Goal: Task Accomplishment & Management: Manage account settings

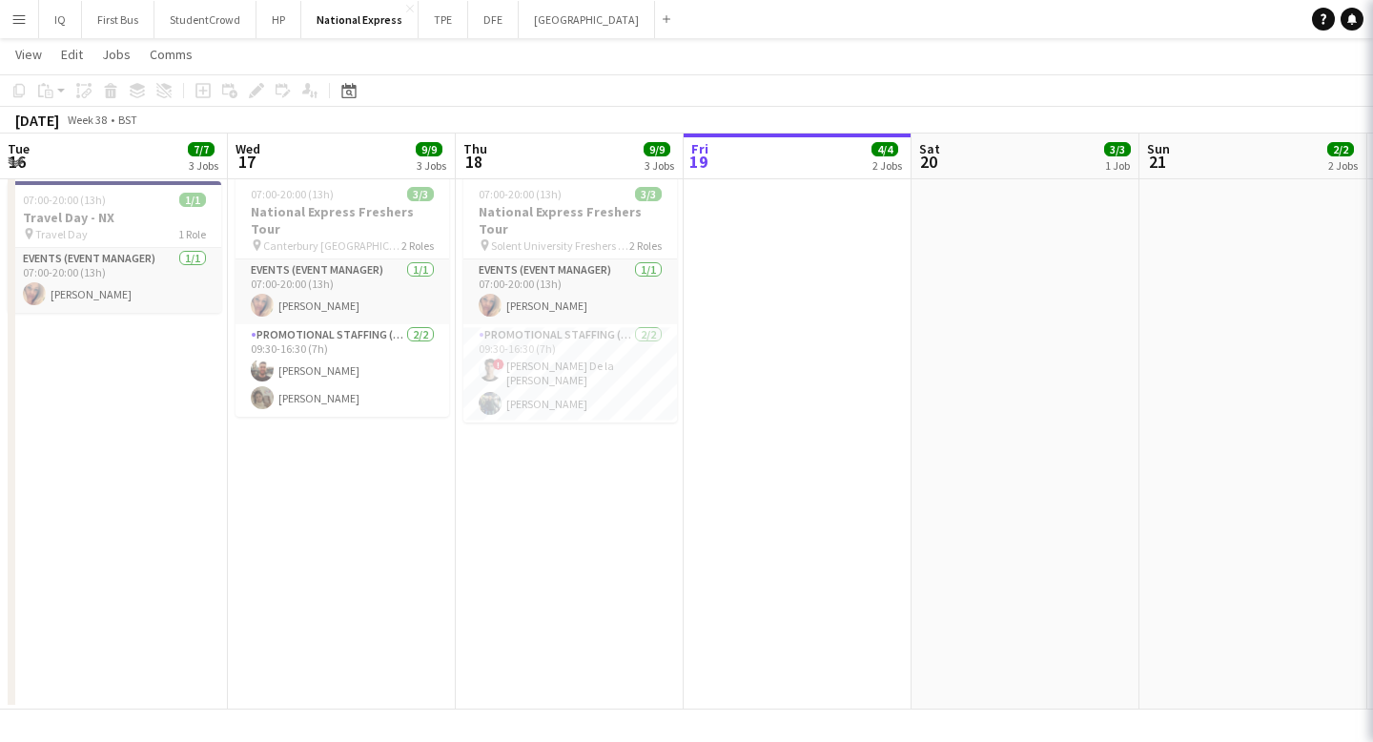
scroll to position [0, 823]
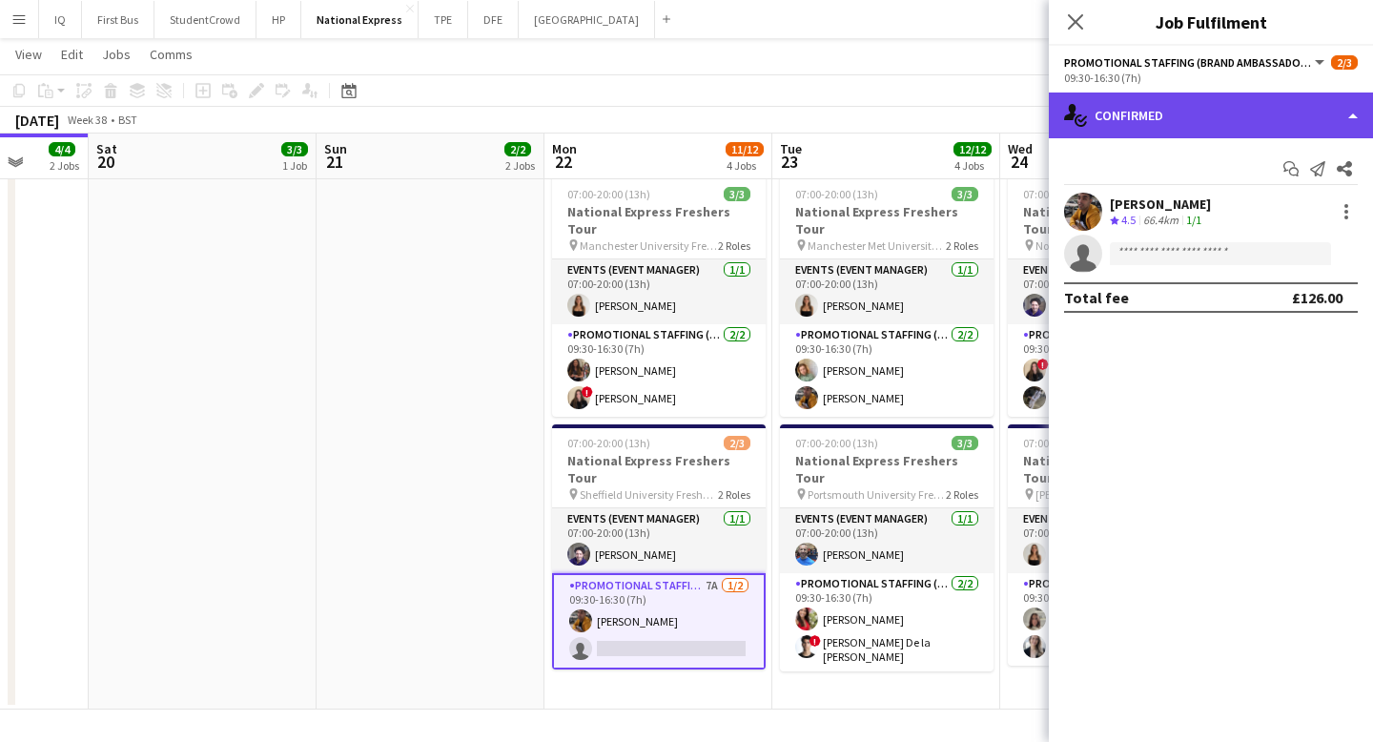
click at [1142, 116] on div "single-neutral-actions-check-2 Confirmed" at bounding box center [1210, 115] width 324 height 46
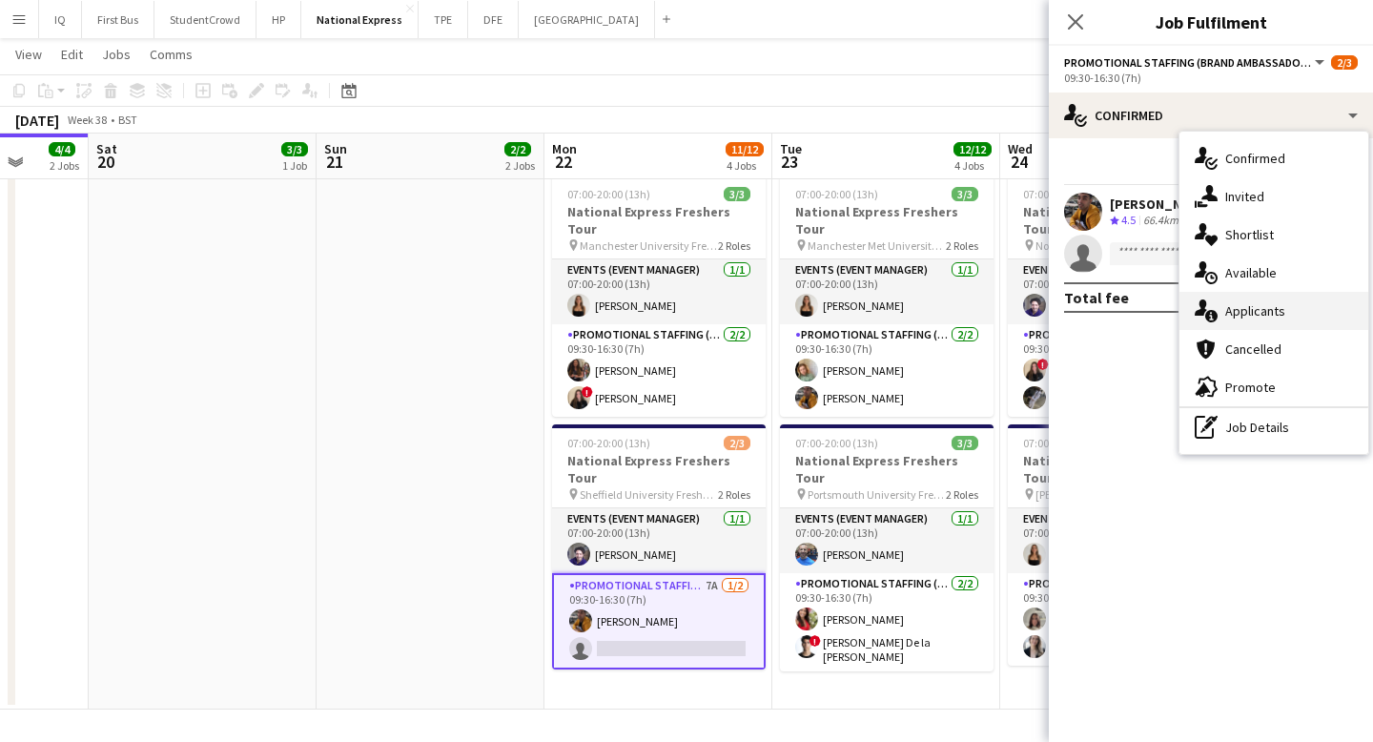
click at [1244, 317] on span "Applicants" at bounding box center [1255, 310] width 60 height 17
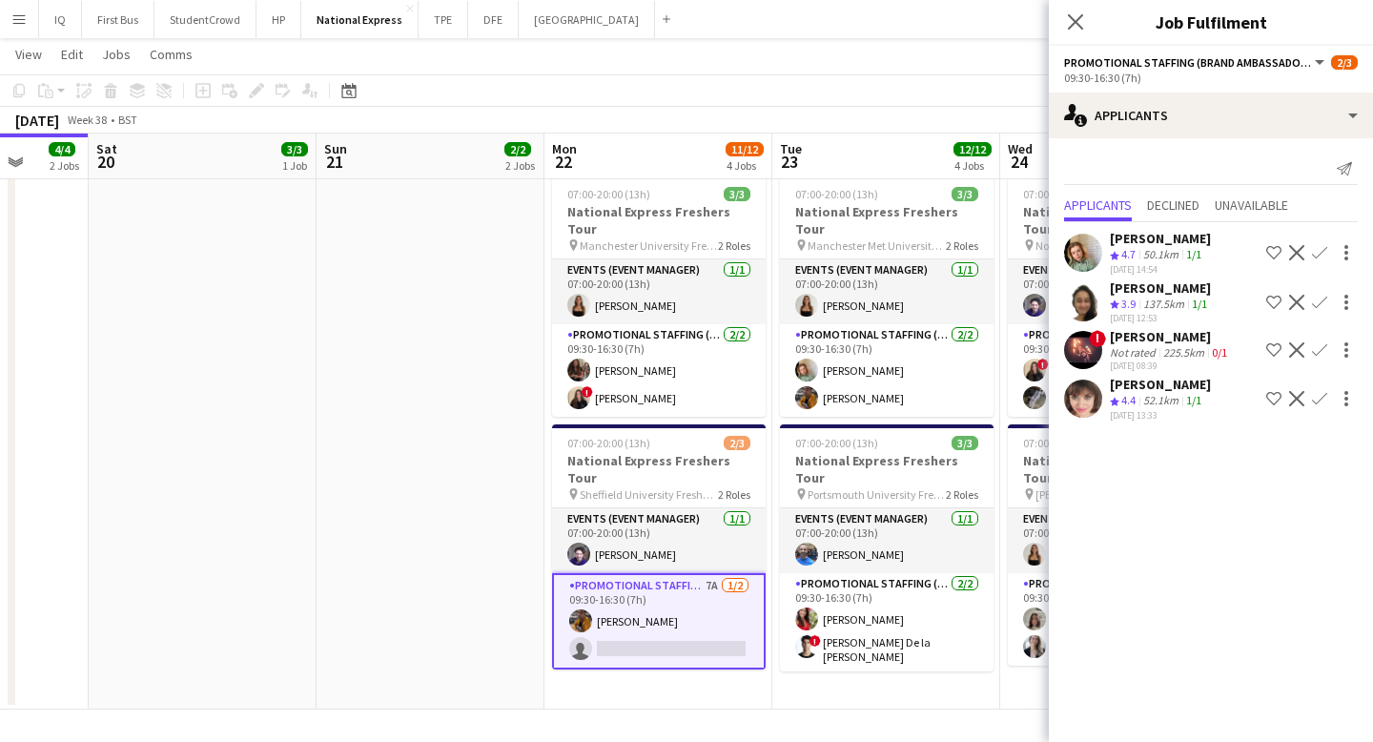
click at [1157, 393] on div "52.1km" at bounding box center [1160, 401] width 43 height 16
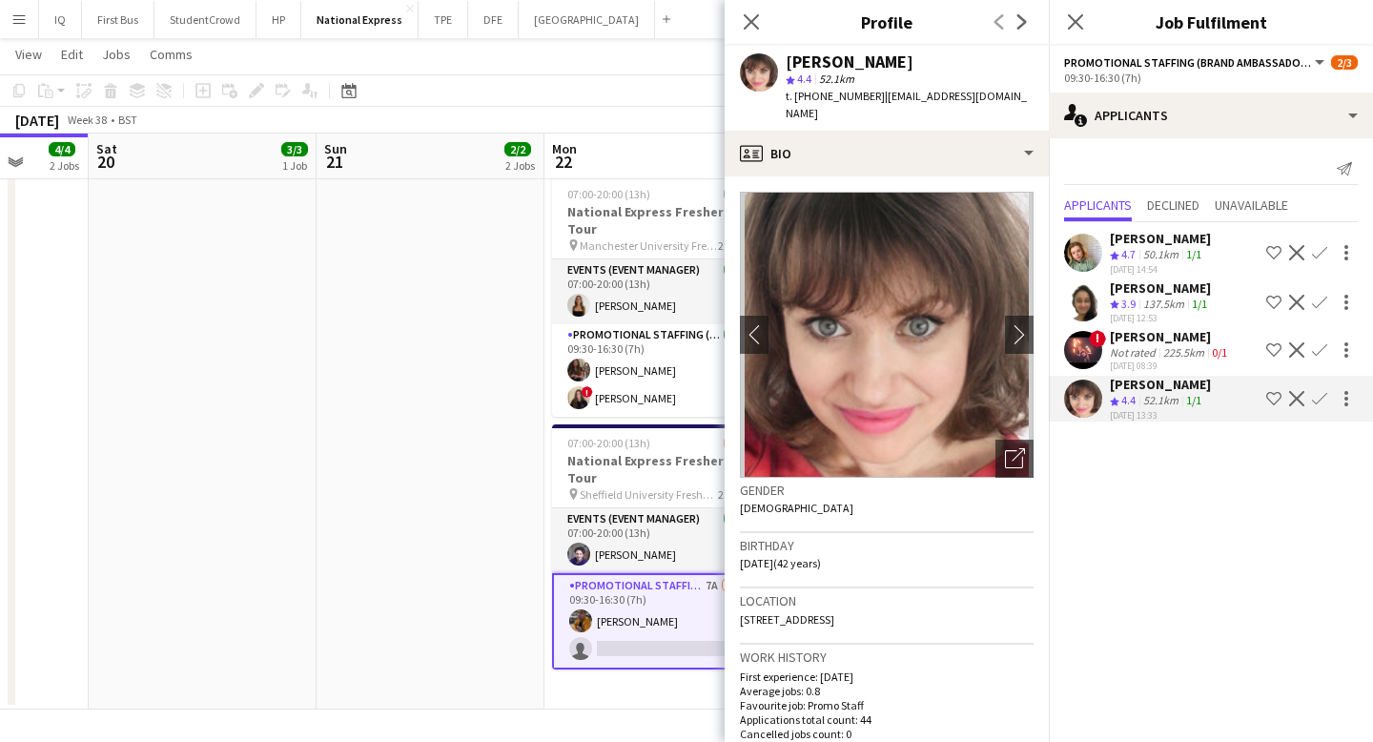
click at [1320, 398] on app-icon "Confirm" at bounding box center [1319, 398] width 15 height 15
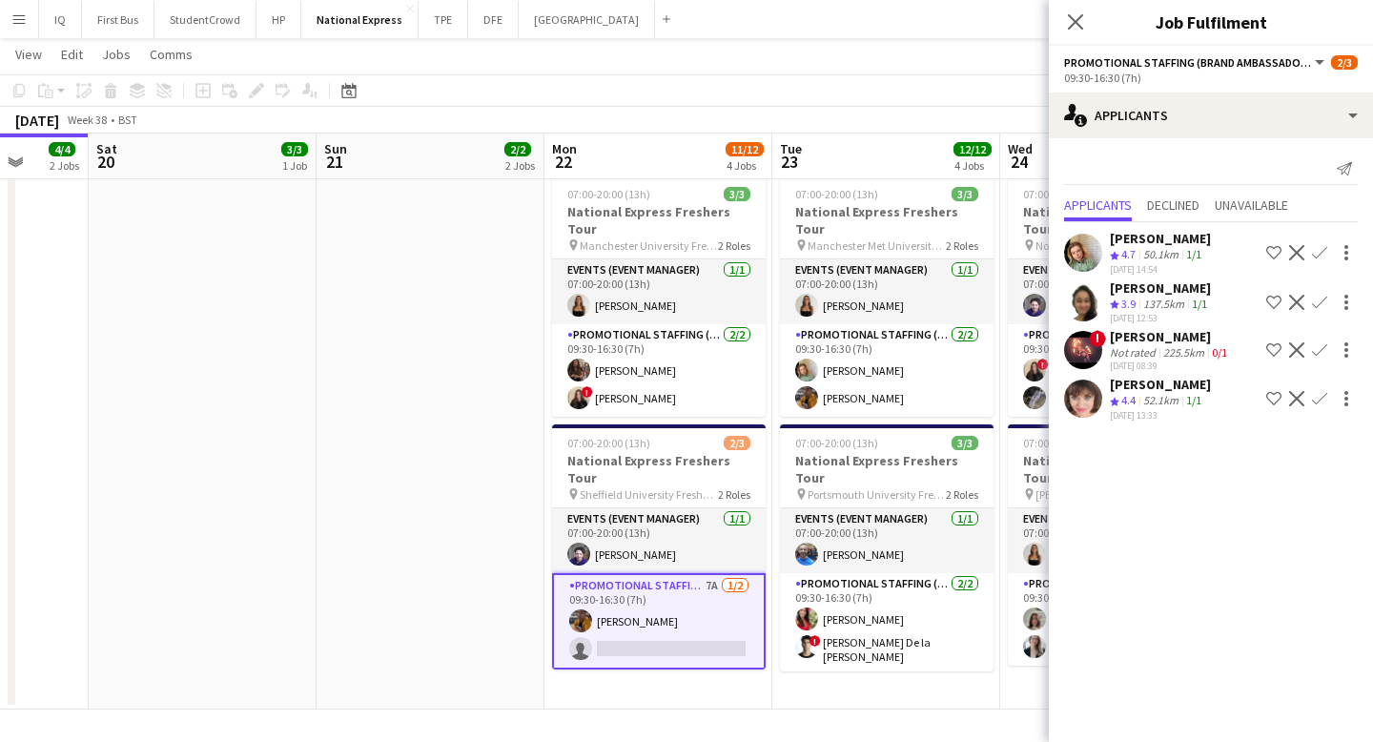
click at [1320, 398] on app-icon "Confirm" at bounding box center [1319, 398] width 15 height 15
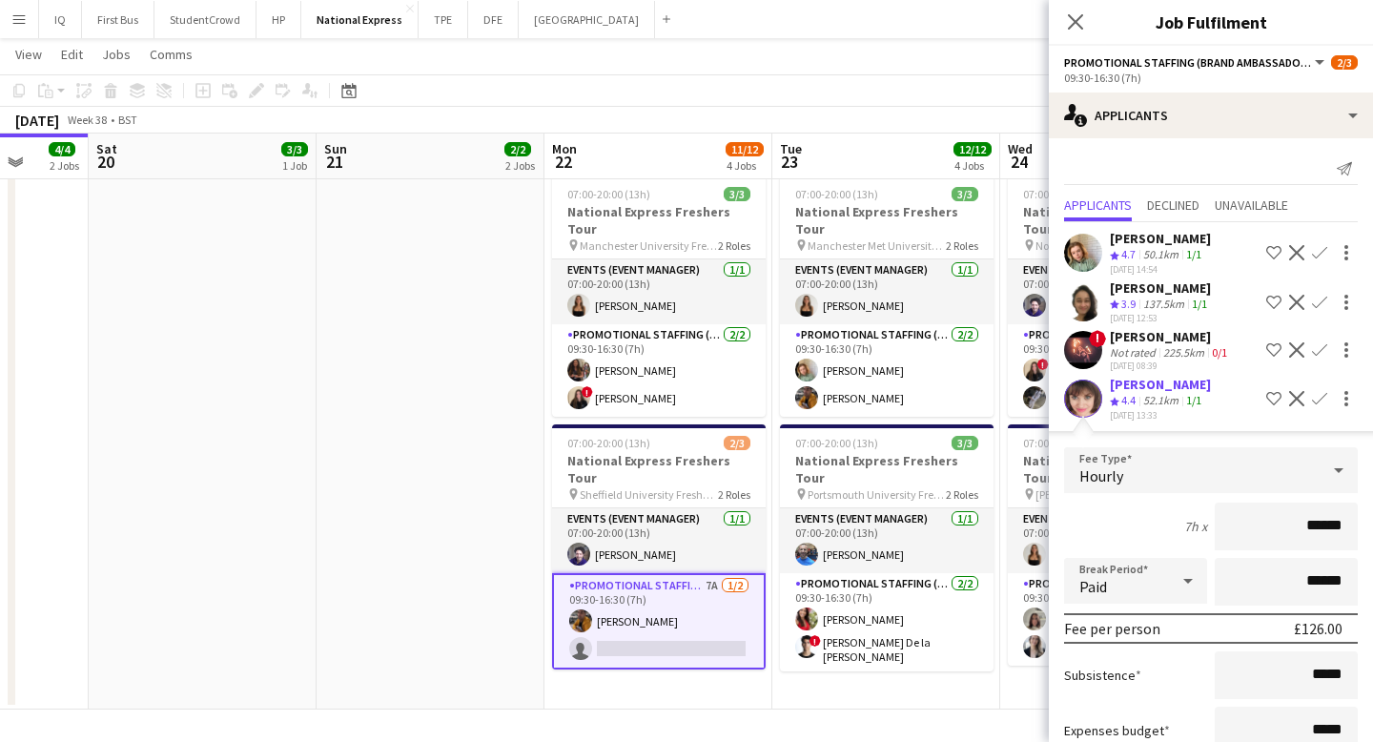
scroll to position [130, 0]
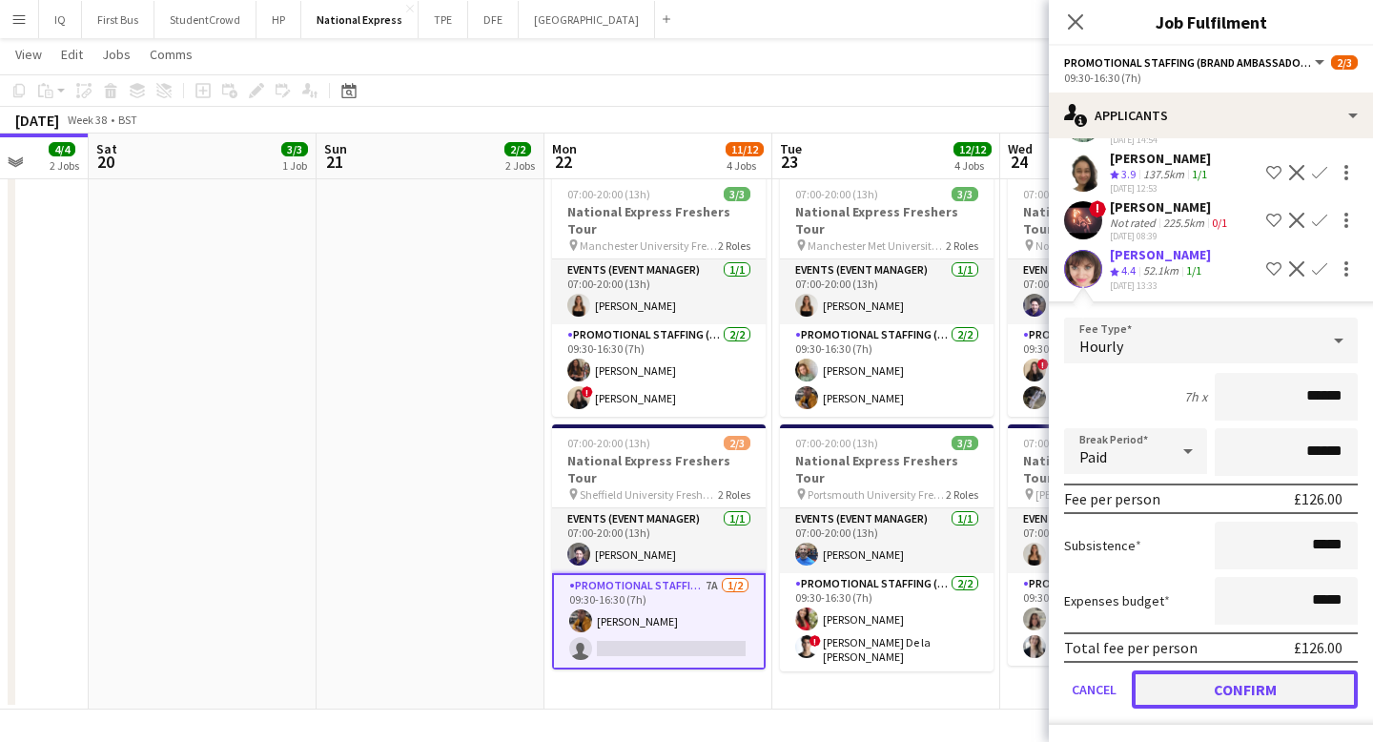
click at [1231, 681] on button "Confirm" at bounding box center [1244, 689] width 226 height 38
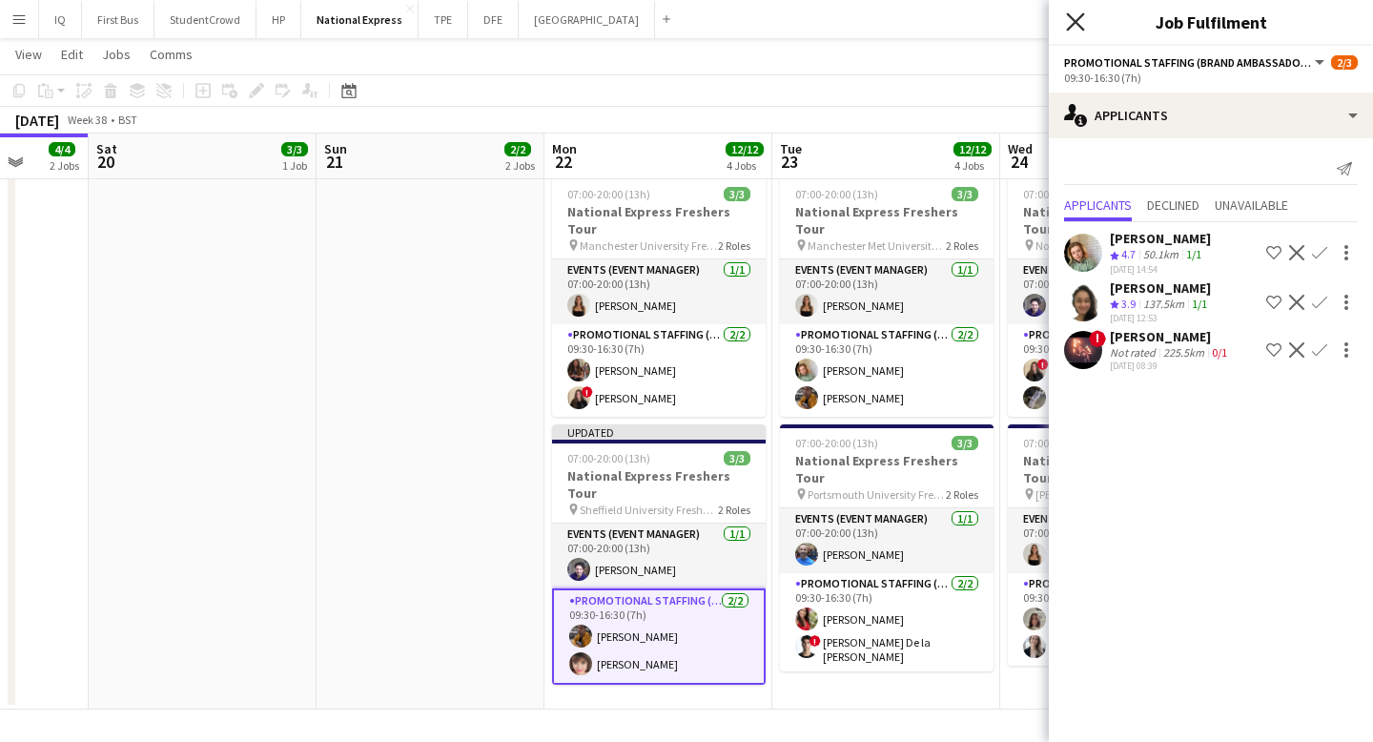
click at [1071, 20] on icon "Close pop-in" at bounding box center [1075, 21] width 18 height 18
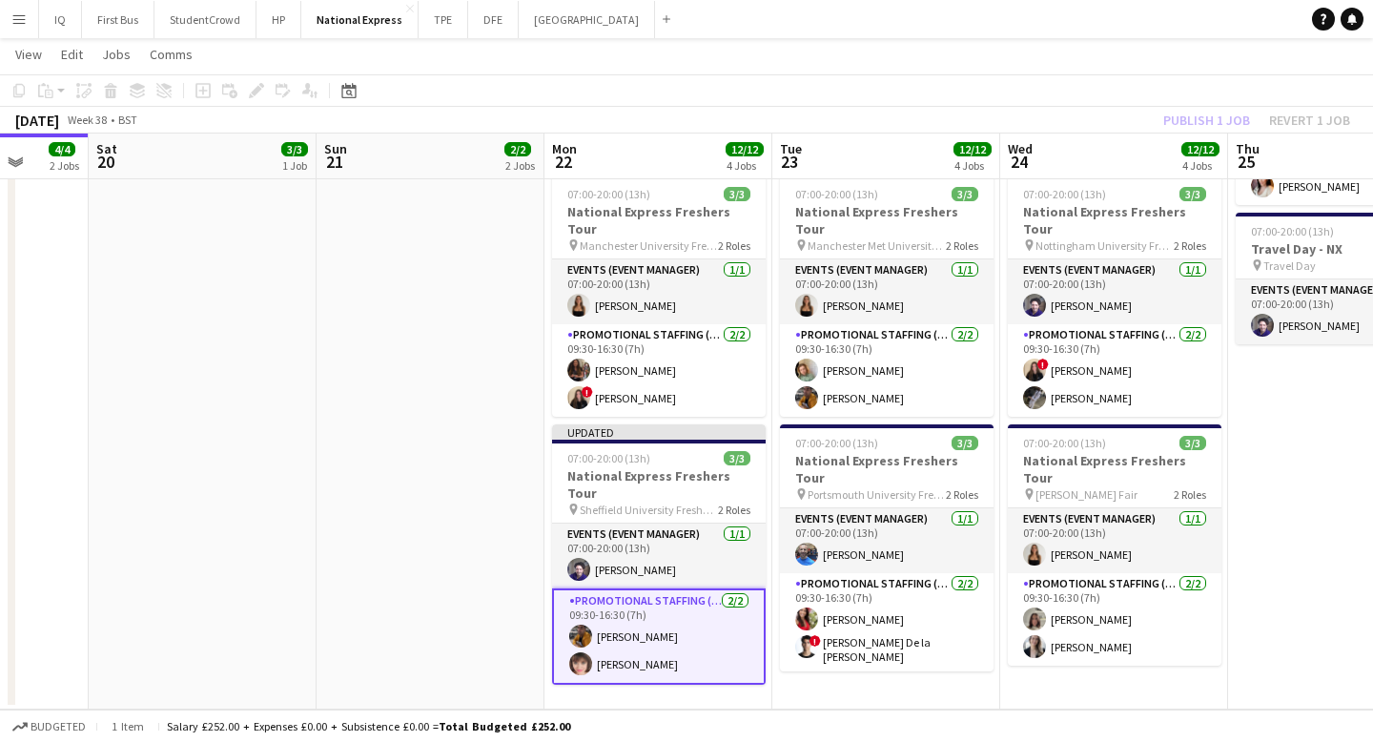
click at [1195, 112] on div "Publish 1 job Revert 1 job" at bounding box center [1256, 120] width 233 height 25
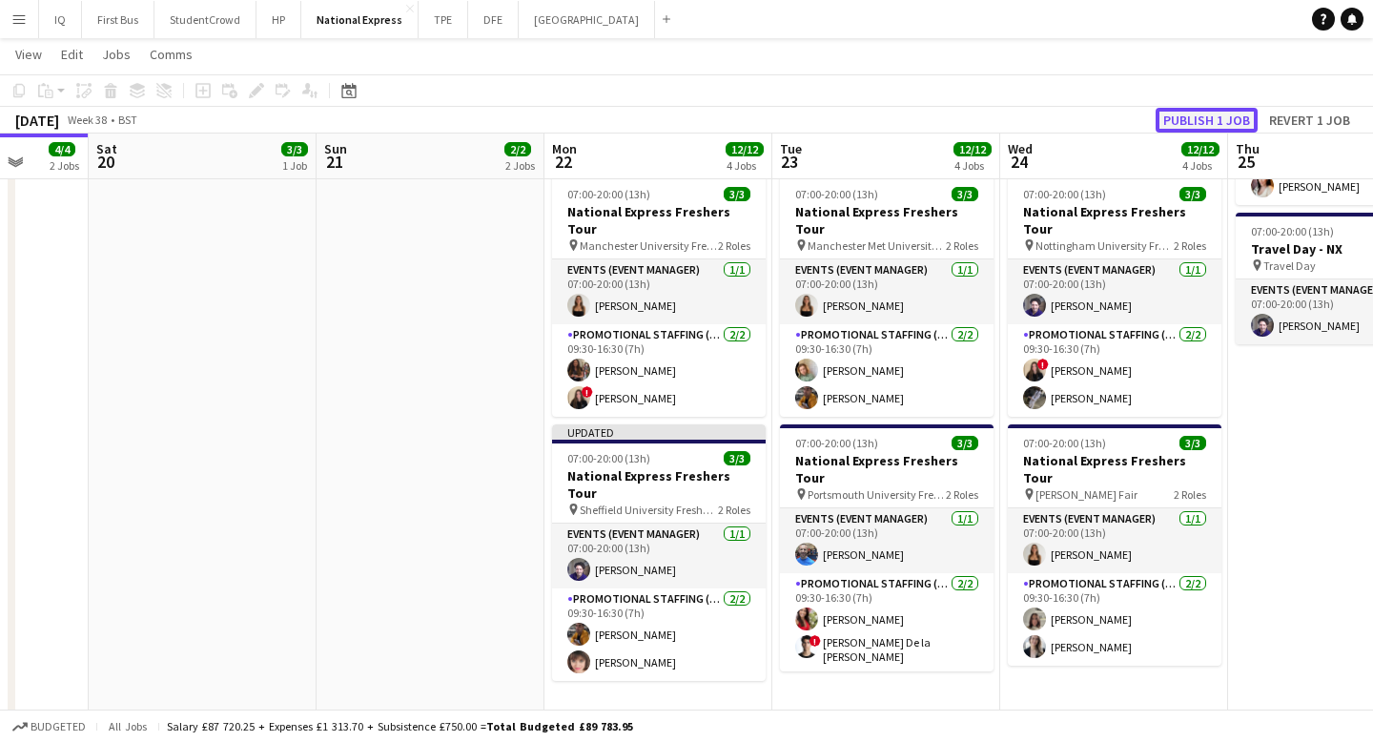
click at [1197, 118] on button "Publish 1 job" at bounding box center [1206, 120] width 102 height 25
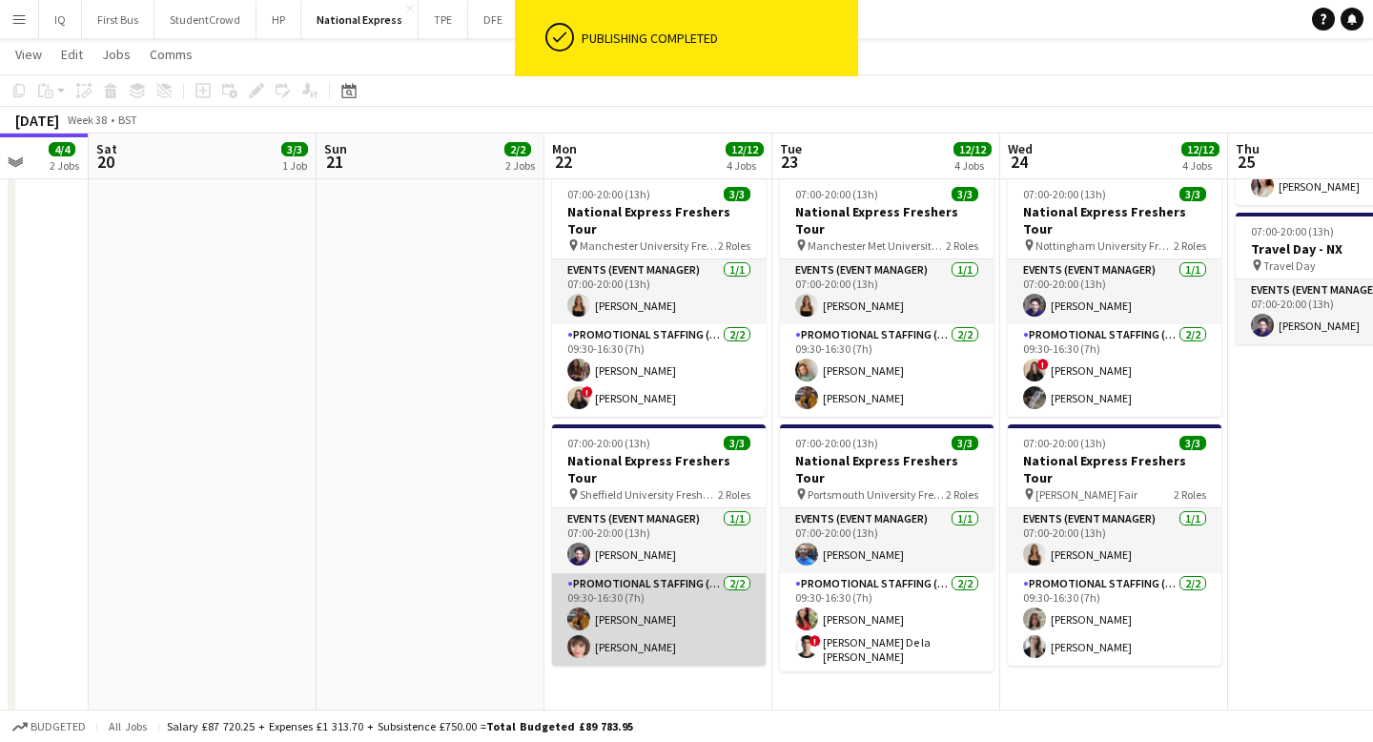
click at [629, 573] on app-card-role "Promotional Staffing (Brand Ambassadors) [DATE] 09:30-16:30 (7h) [PERSON_NAME] …" at bounding box center [659, 619] width 214 height 92
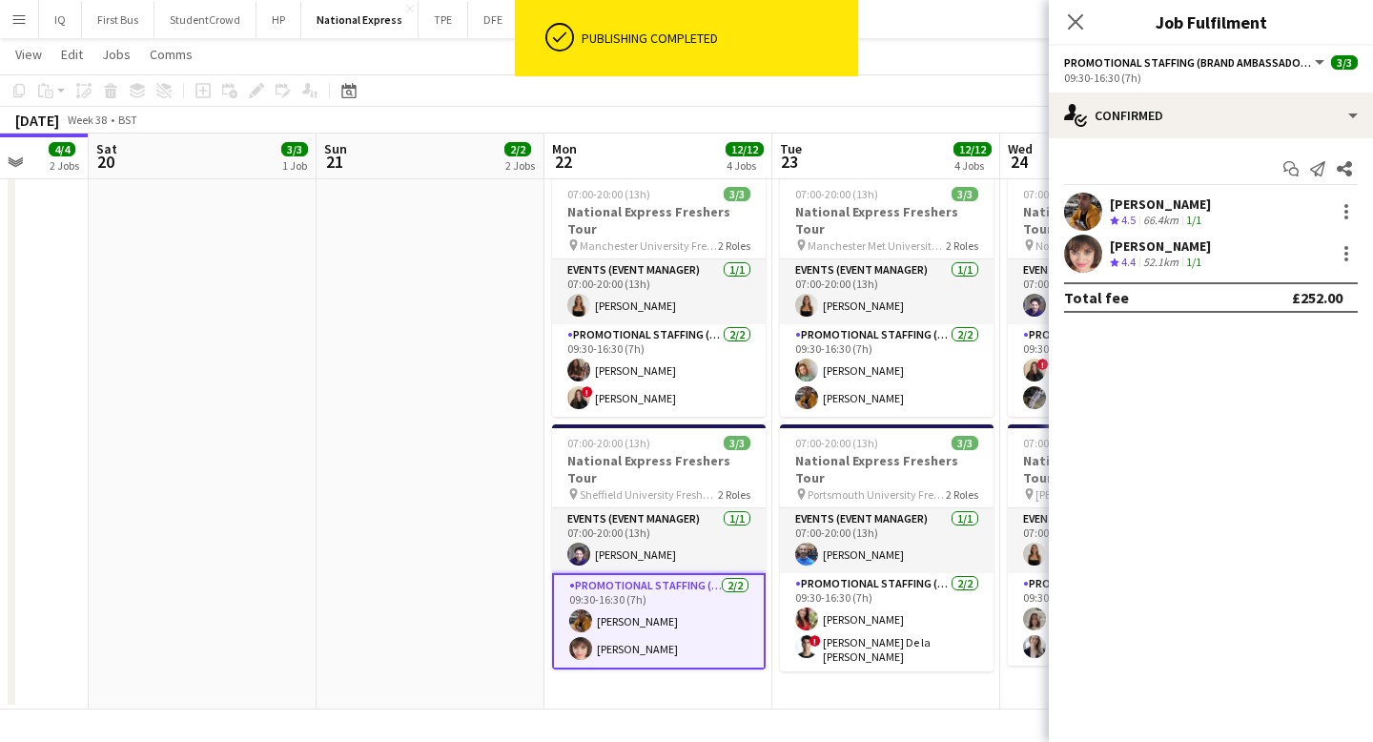
click at [1135, 255] on span "4.4" at bounding box center [1128, 261] width 14 height 14
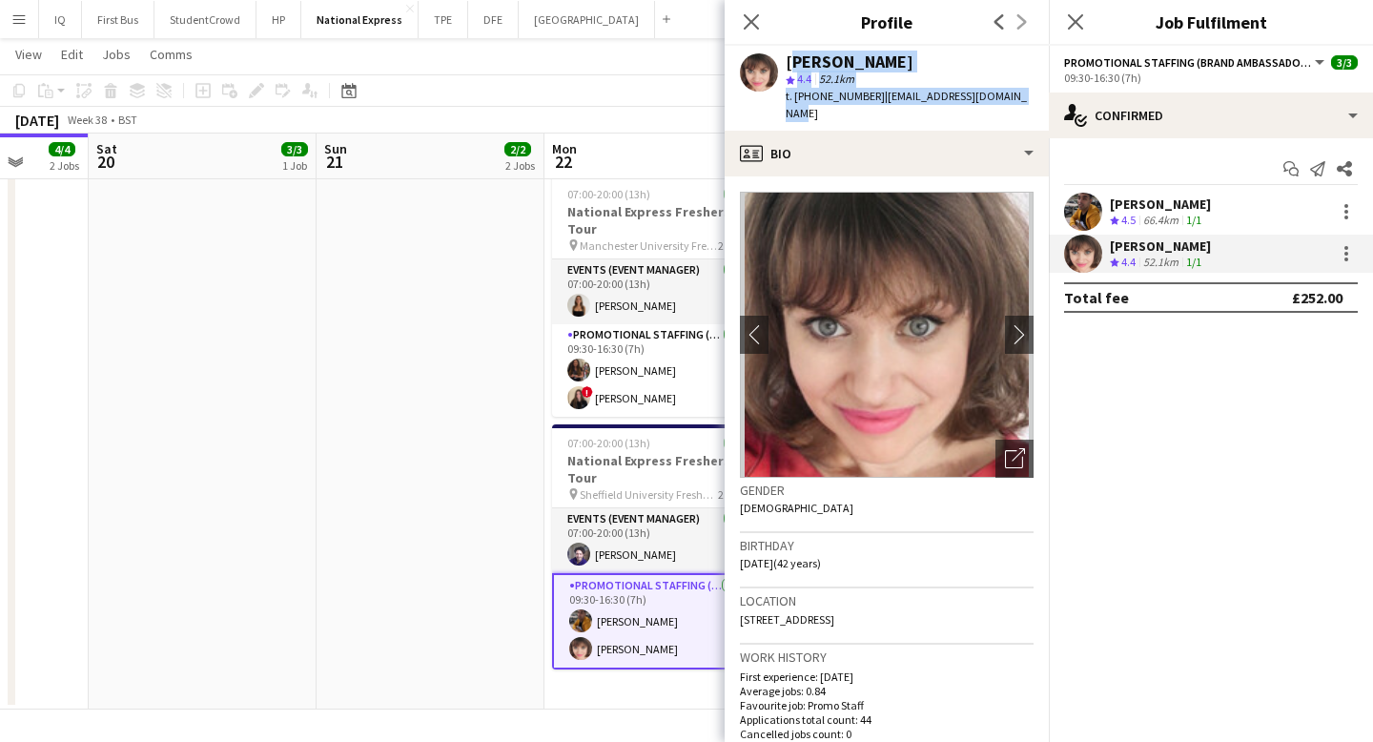
drag, startPoint x: 1016, startPoint y: 100, endPoint x: 784, endPoint y: 67, distance: 234.0
click at [784, 67] on div "[PERSON_NAME] star 4.4 52.1km t. [PHONE_NUMBER] | [EMAIL_ADDRESS][DOMAIN_NAME]" at bounding box center [886, 88] width 324 height 85
copy div "[PERSON_NAME] star 4.4 52.1km t. [PHONE_NUMBER] | [EMAIL_ADDRESS][DOMAIN_NAME]"
click at [750, 19] on icon at bounding box center [751, 21] width 18 height 18
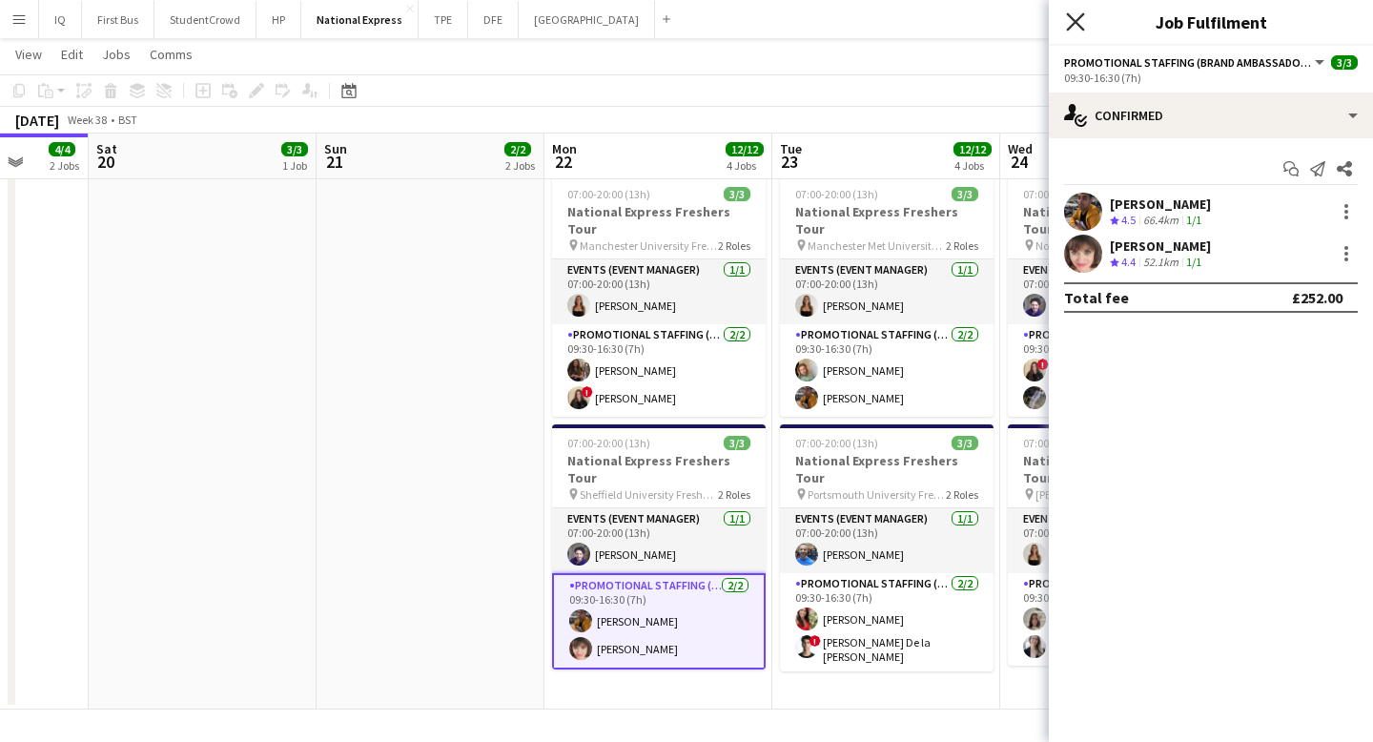
click at [1070, 21] on icon "Close pop-in" at bounding box center [1075, 21] width 18 height 18
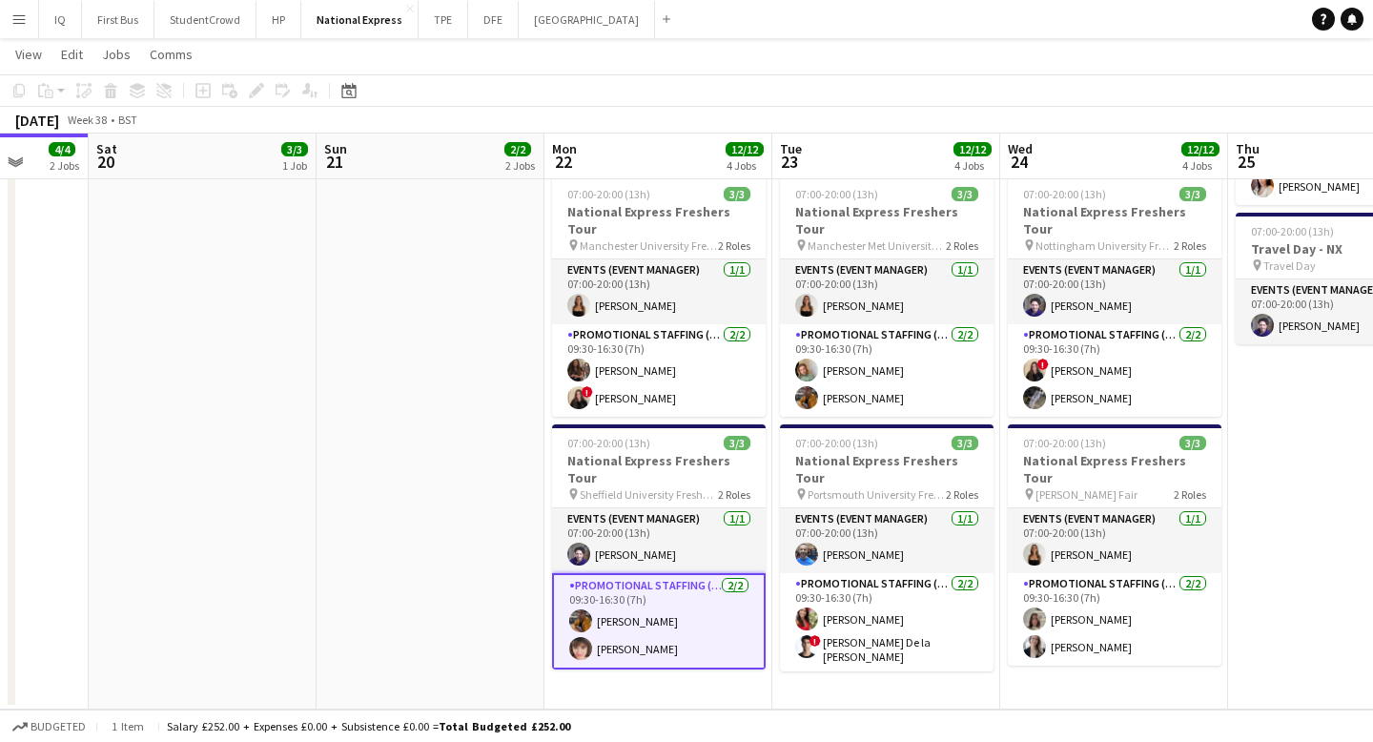
click at [864, 120] on div "[DATE] Week 38 • BST" at bounding box center [686, 120] width 1373 height 27
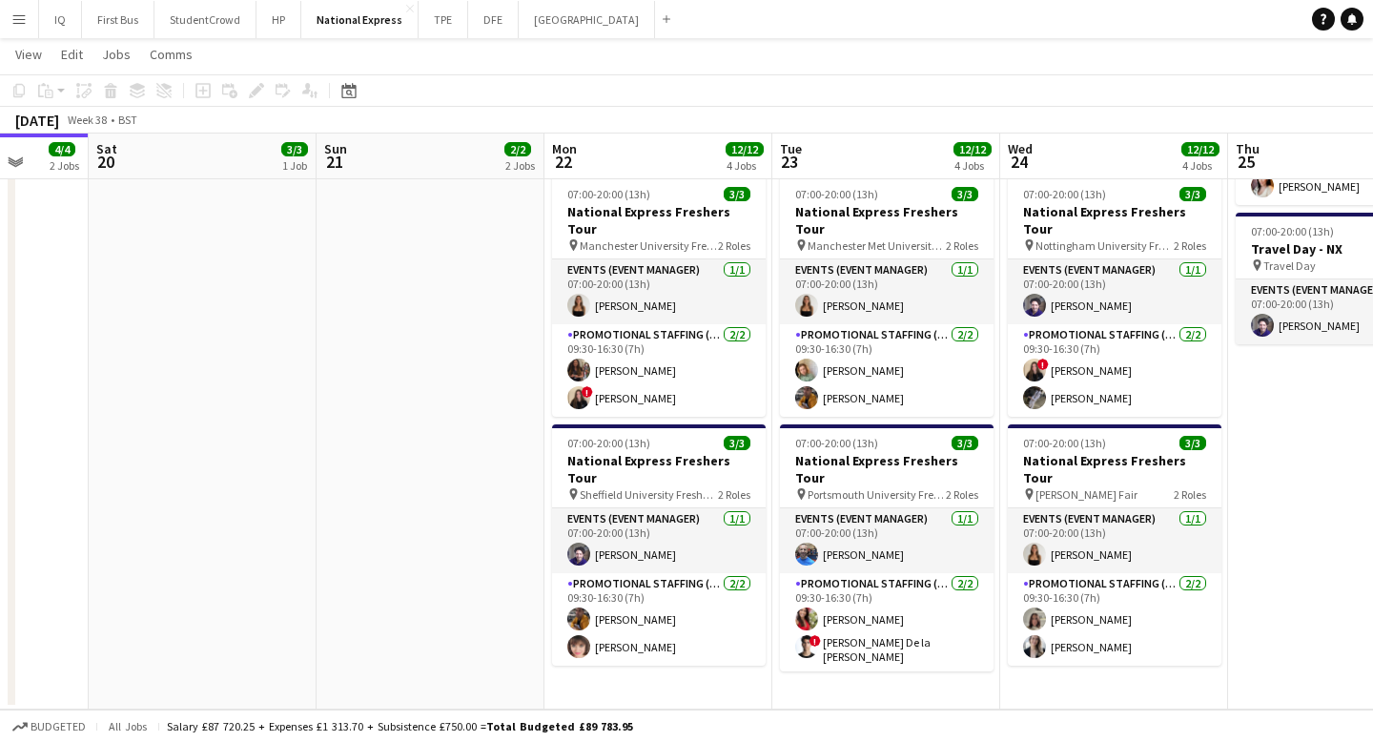
click at [24, 29] on button "Menu" at bounding box center [19, 19] width 38 height 38
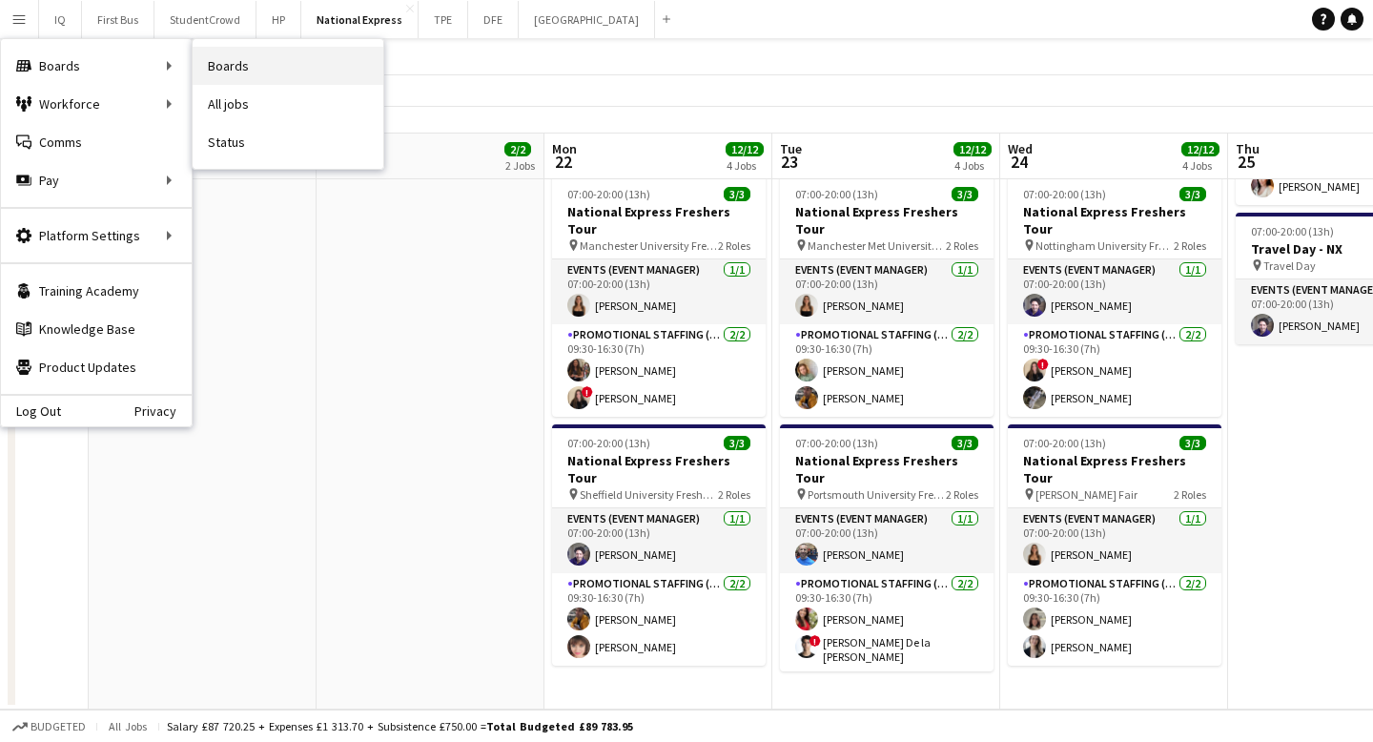
click at [251, 63] on link "Boards" at bounding box center [288, 66] width 191 height 38
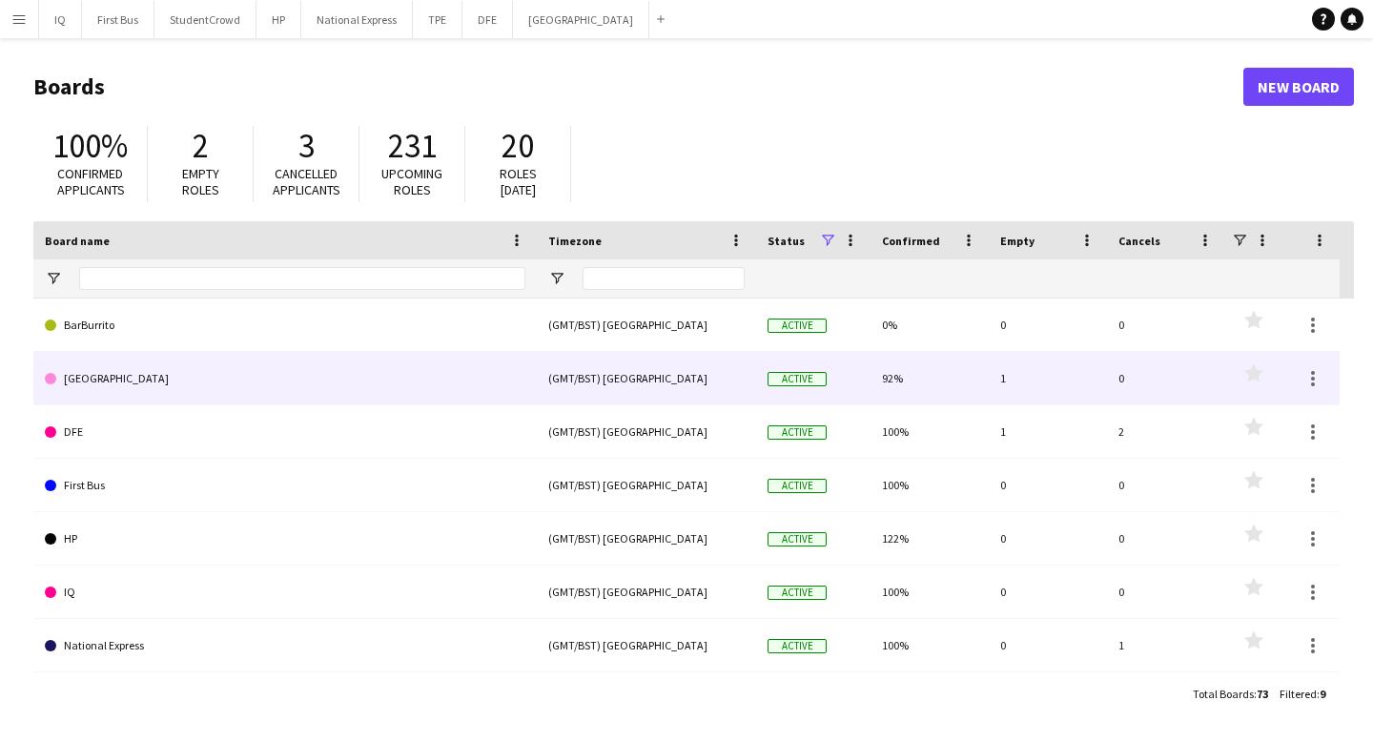
click at [187, 383] on link "[GEOGRAPHIC_DATA]" at bounding box center [285, 378] width 480 height 53
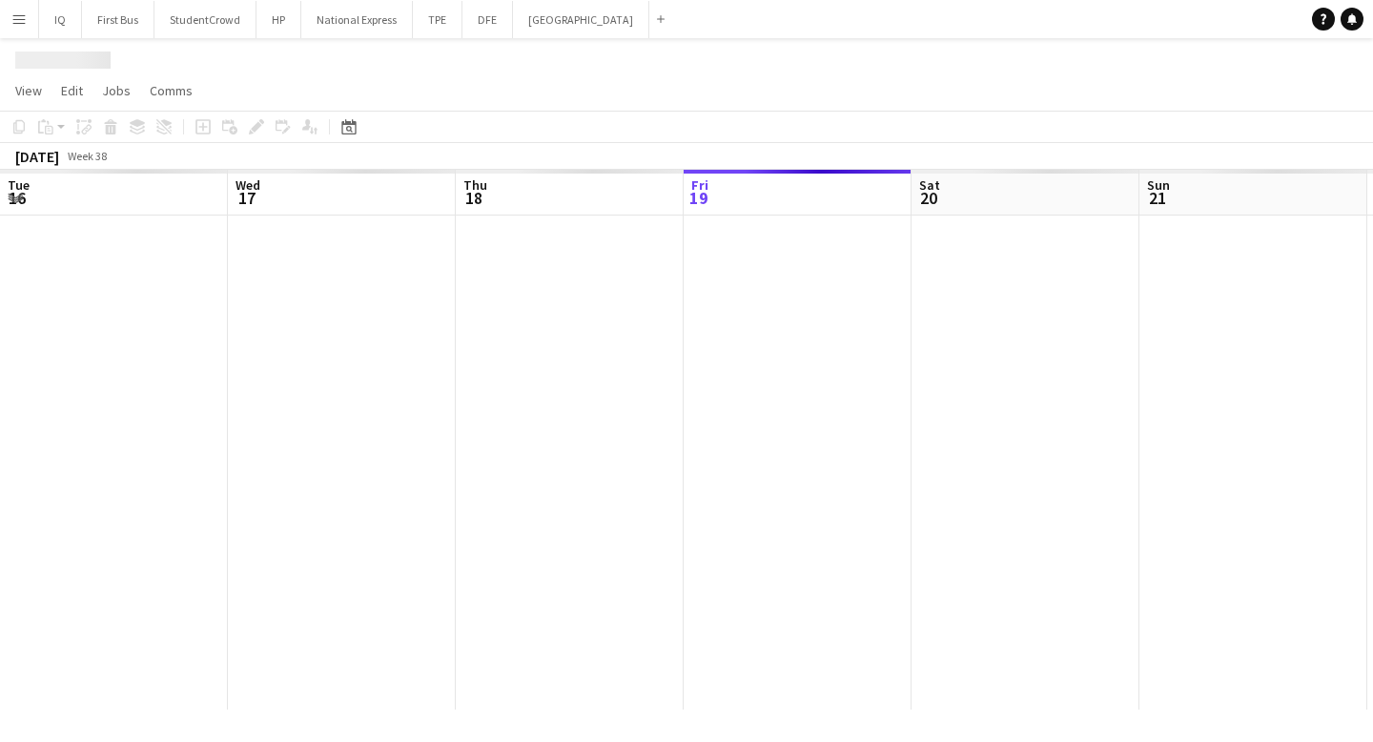
scroll to position [0, 456]
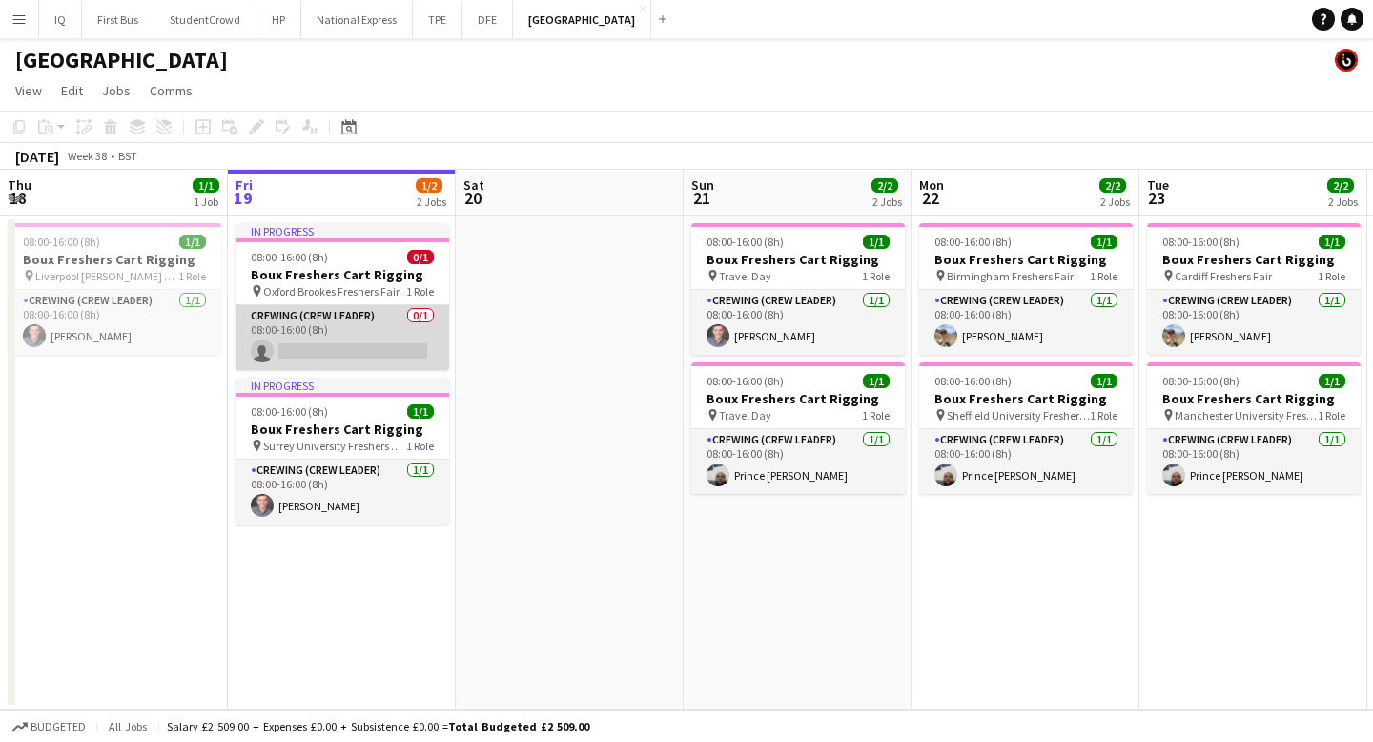
click at [327, 331] on app-card-role "Crewing (Crew Leader) 0/1 08:00-16:00 (8h) single-neutral-actions" at bounding box center [342, 337] width 214 height 65
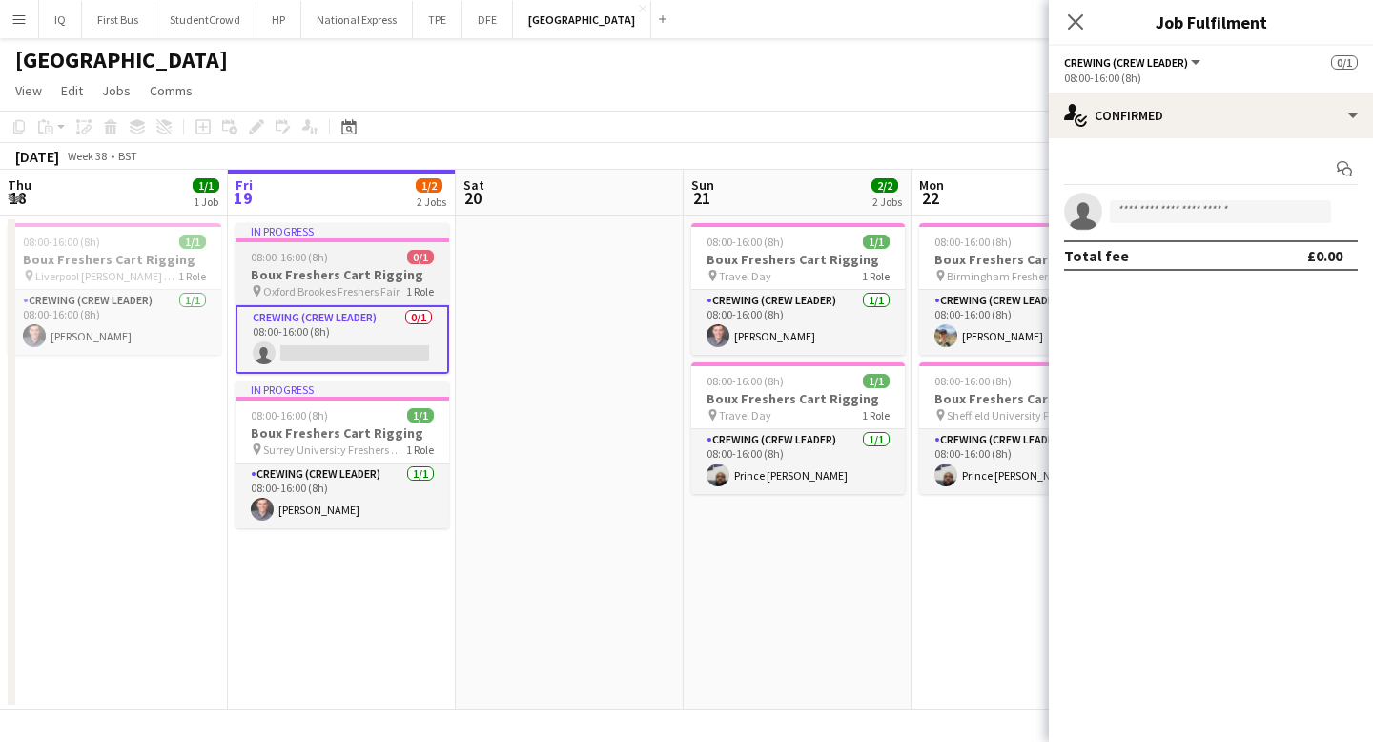
click at [308, 272] on h3 "Boux Freshers Cart Rigging" at bounding box center [342, 274] width 214 height 17
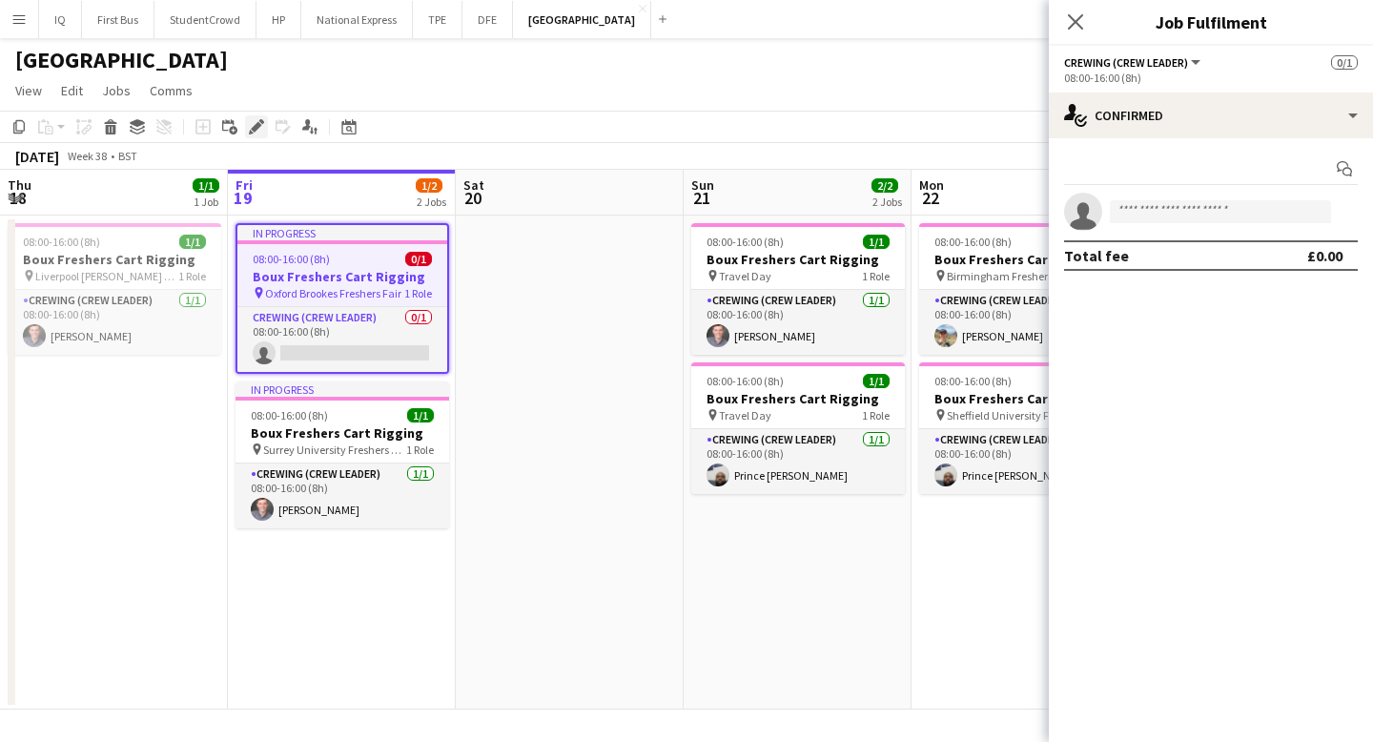
click at [256, 123] on icon at bounding box center [256, 127] width 10 height 10
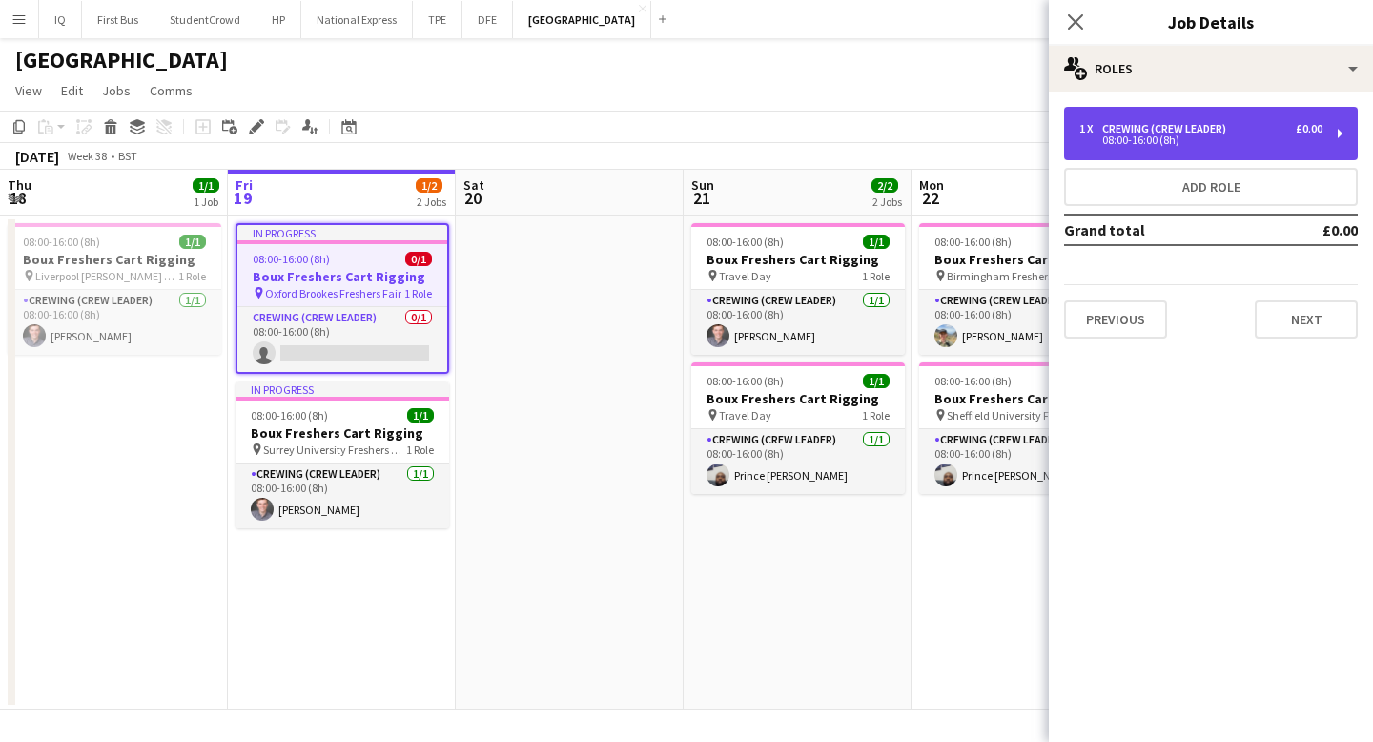
click at [1163, 136] on div "08:00-16:00 (8h)" at bounding box center [1200, 140] width 243 height 10
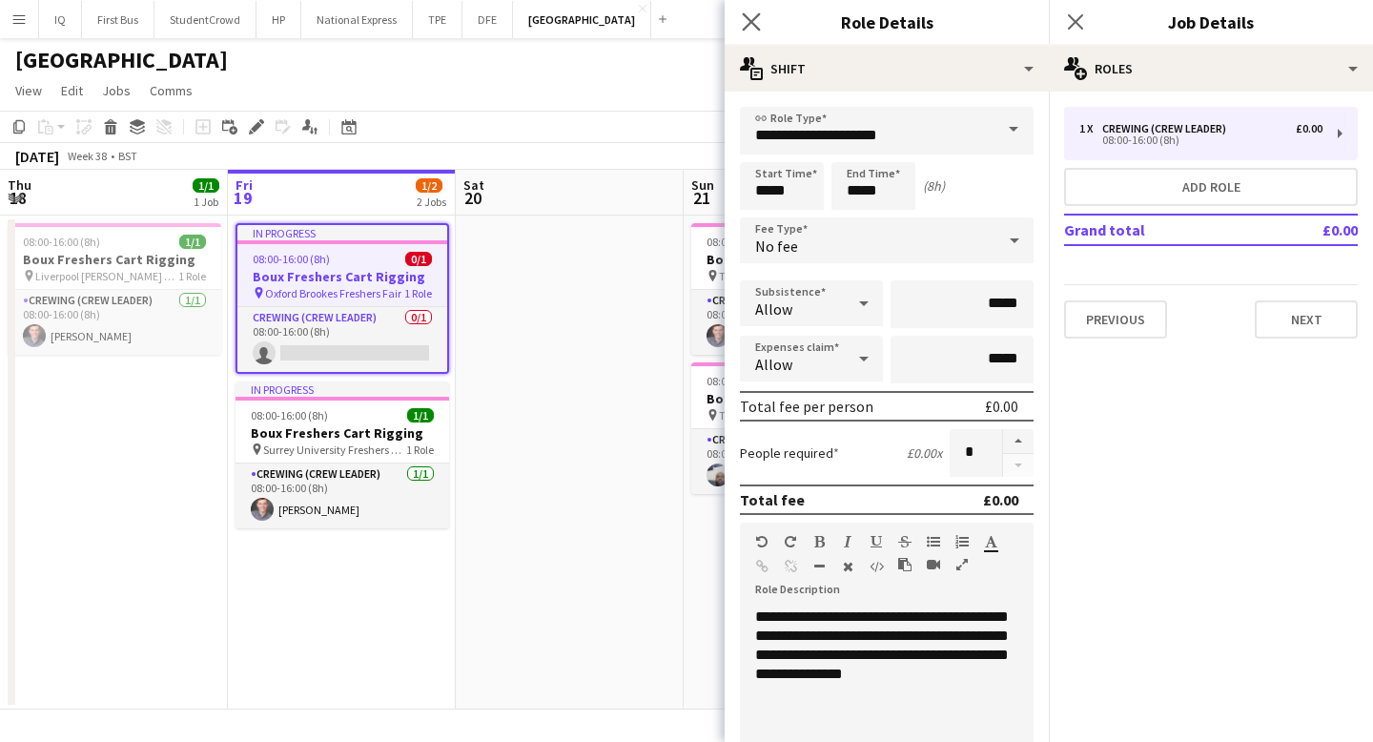
click at [748, 11] on app-icon "Close pop-in" at bounding box center [752, 23] width 28 height 28
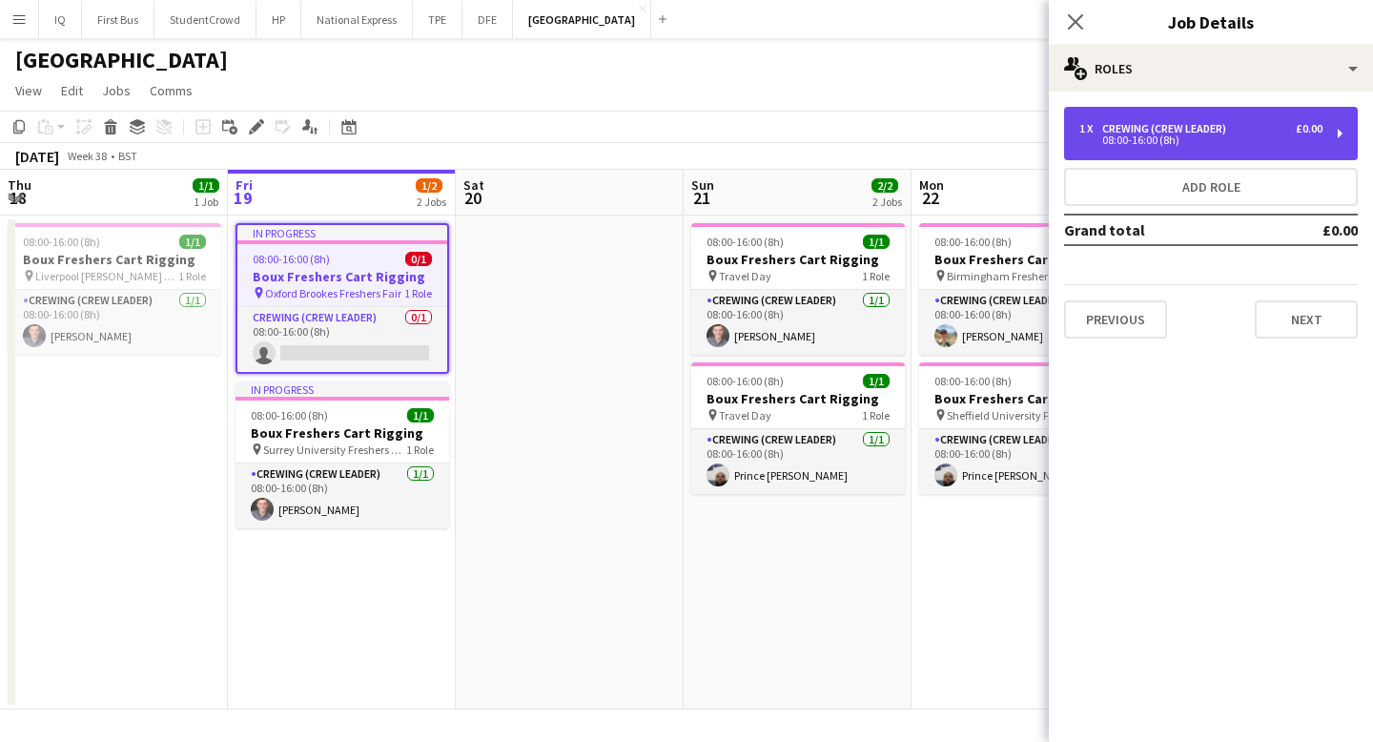
click at [1119, 124] on div "Crewing (Crew Leader)" at bounding box center [1168, 128] width 132 height 13
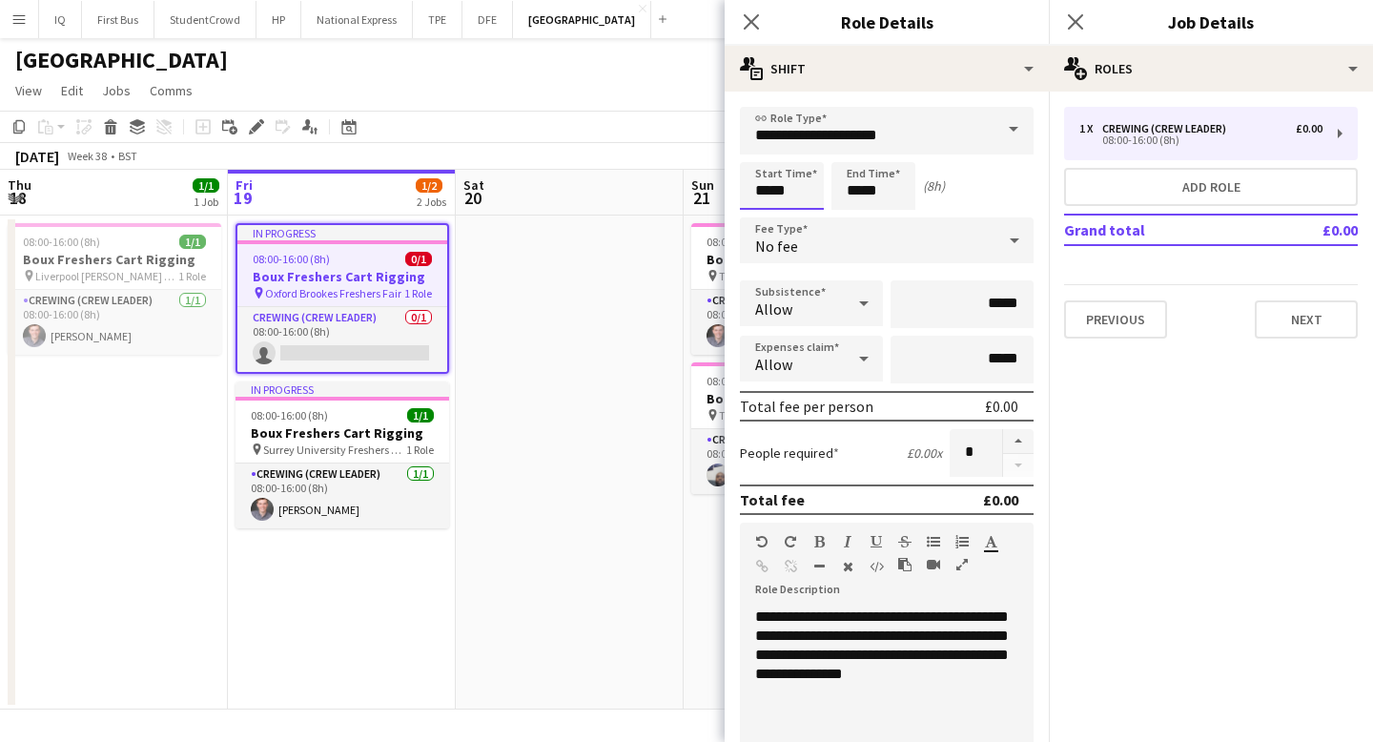
click at [781, 187] on input "*****" at bounding box center [782, 186] width 84 height 48
click at [763, 159] on div at bounding box center [762, 152] width 38 height 19
click at [759, 216] on div at bounding box center [762, 219] width 38 height 19
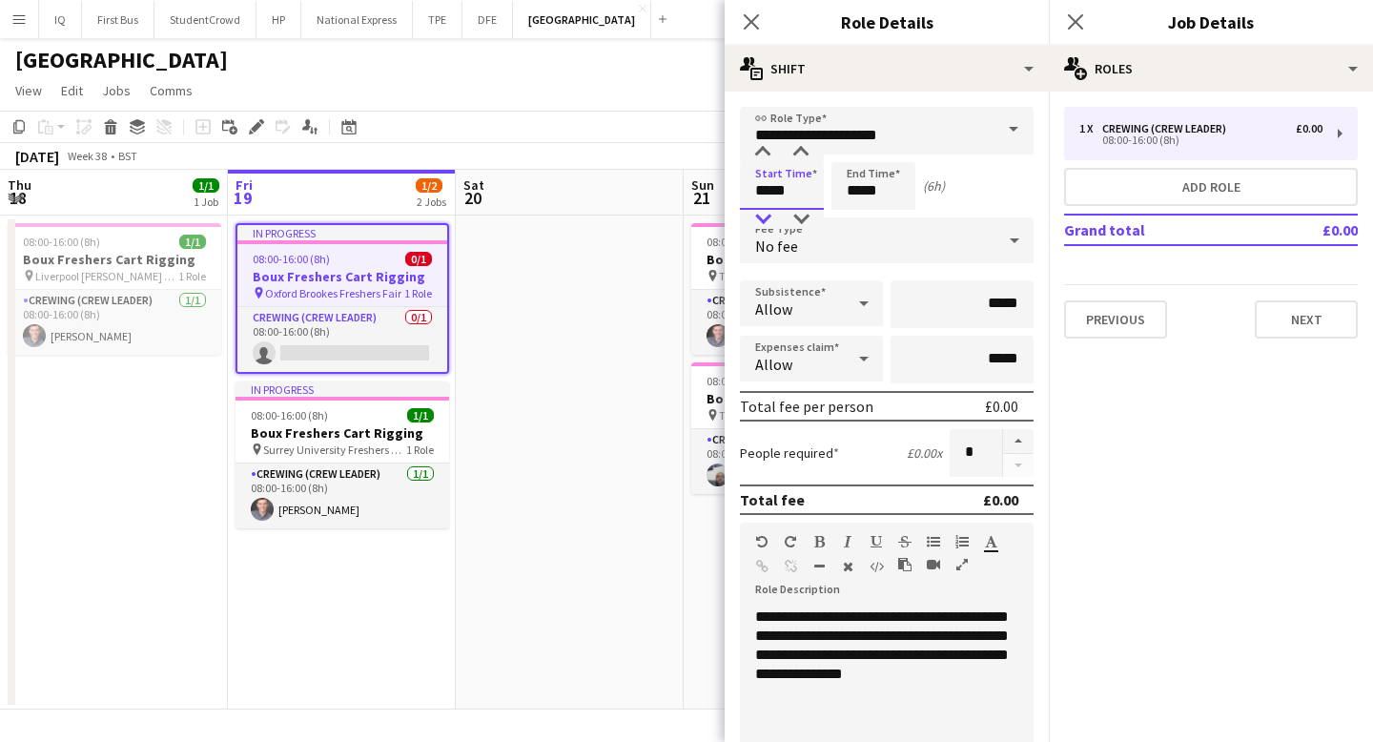
click at [759, 216] on div at bounding box center [762, 219] width 38 height 19
type input "*****"
click at [759, 216] on div at bounding box center [762, 219] width 38 height 19
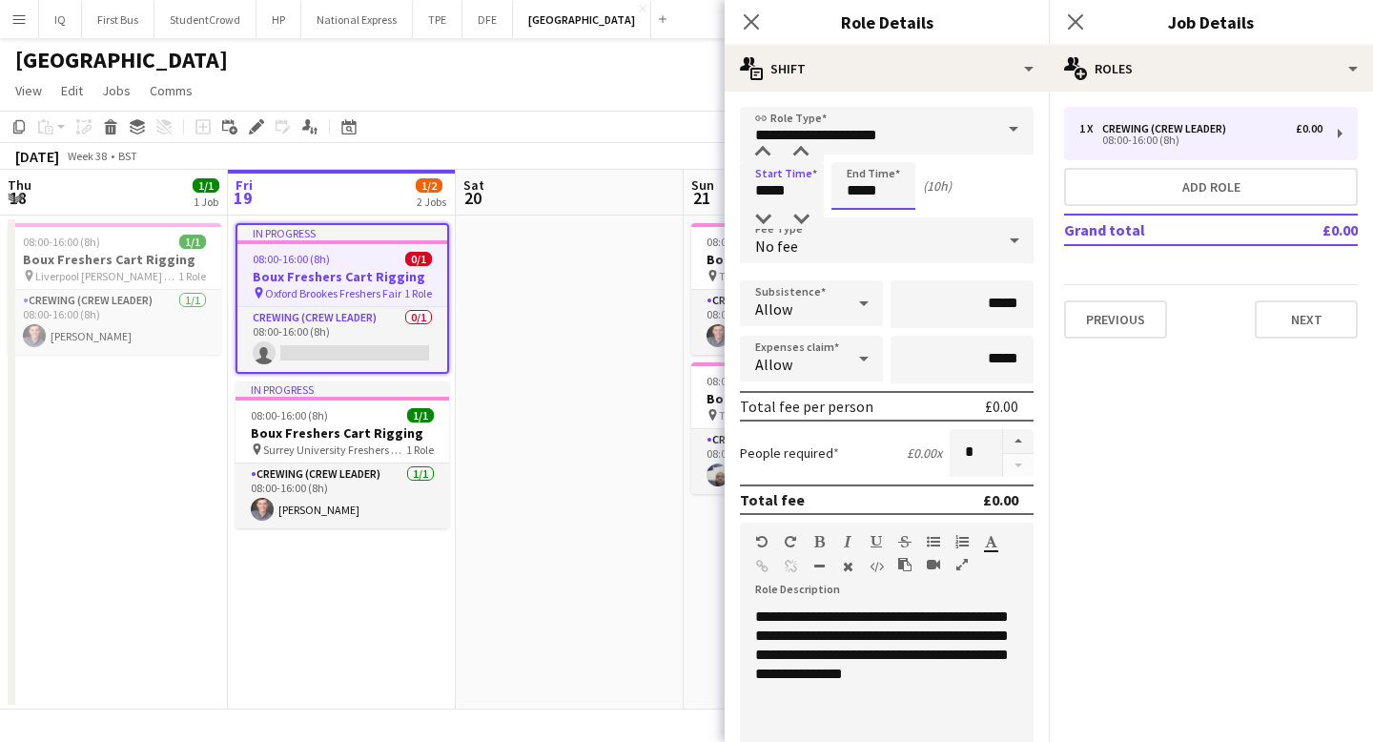
click at [851, 197] on input "*****" at bounding box center [873, 186] width 84 height 48
click at [858, 214] on div at bounding box center [854, 219] width 38 height 19
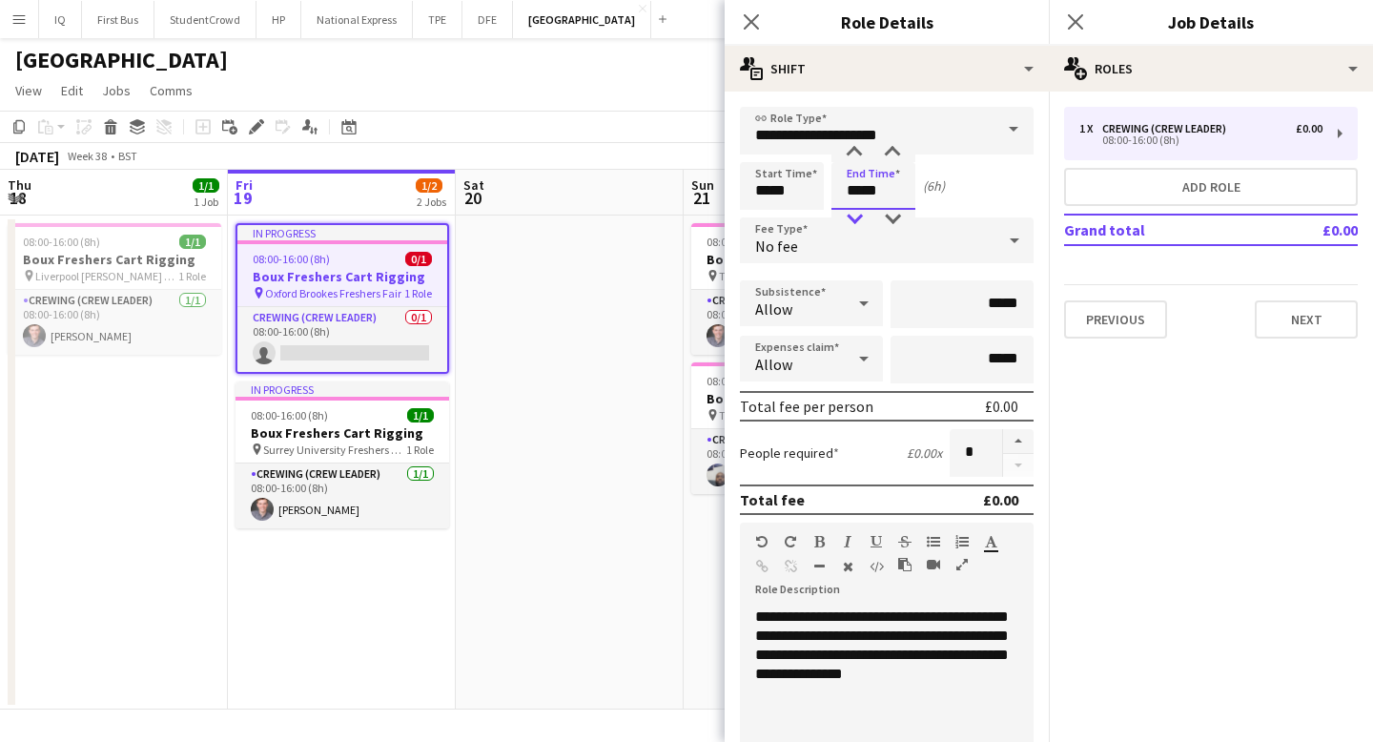
click at [858, 214] on div at bounding box center [854, 219] width 38 height 19
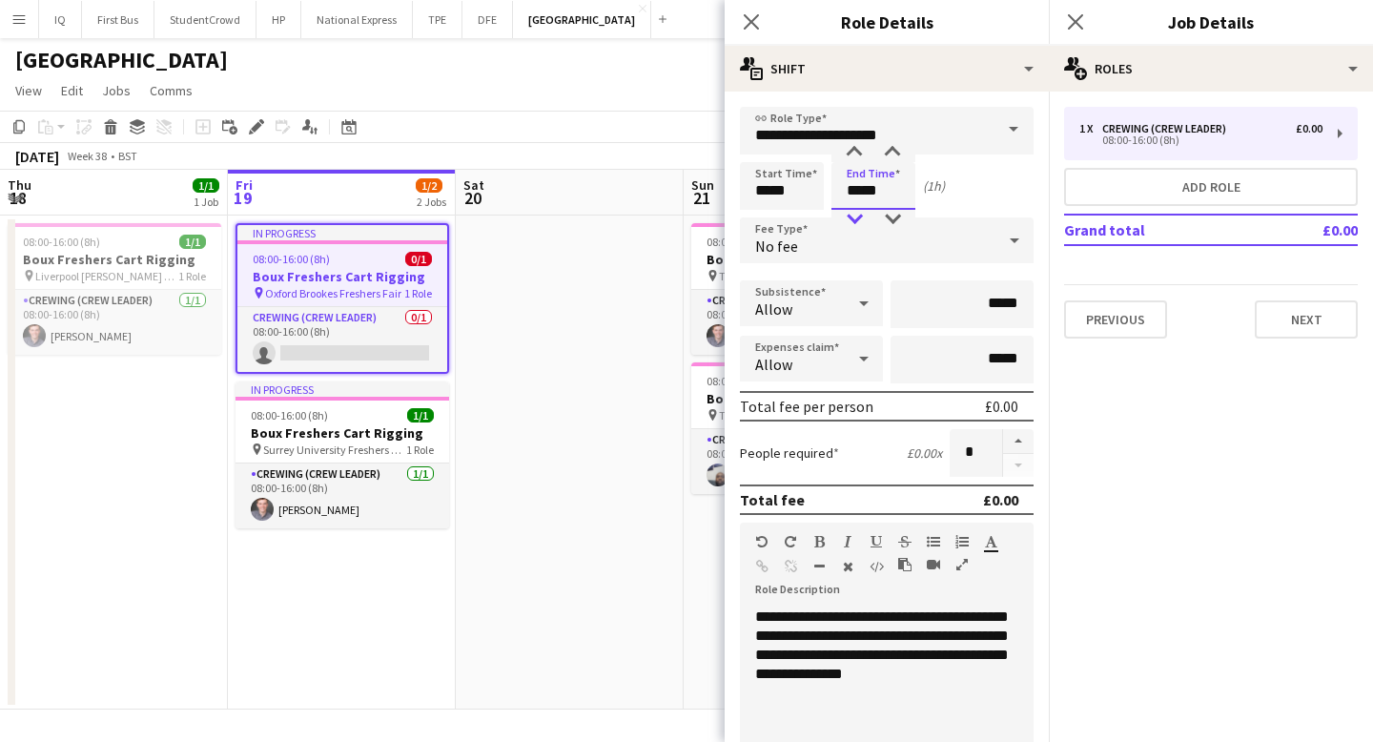
click at [858, 214] on div at bounding box center [854, 219] width 38 height 19
type input "*****"
click at [888, 151] on div at bounding box center [892, 152] width 38 height 19
click at [1300, 327] on button "Next" at bounding box center [1305, 319] width 103 height 38
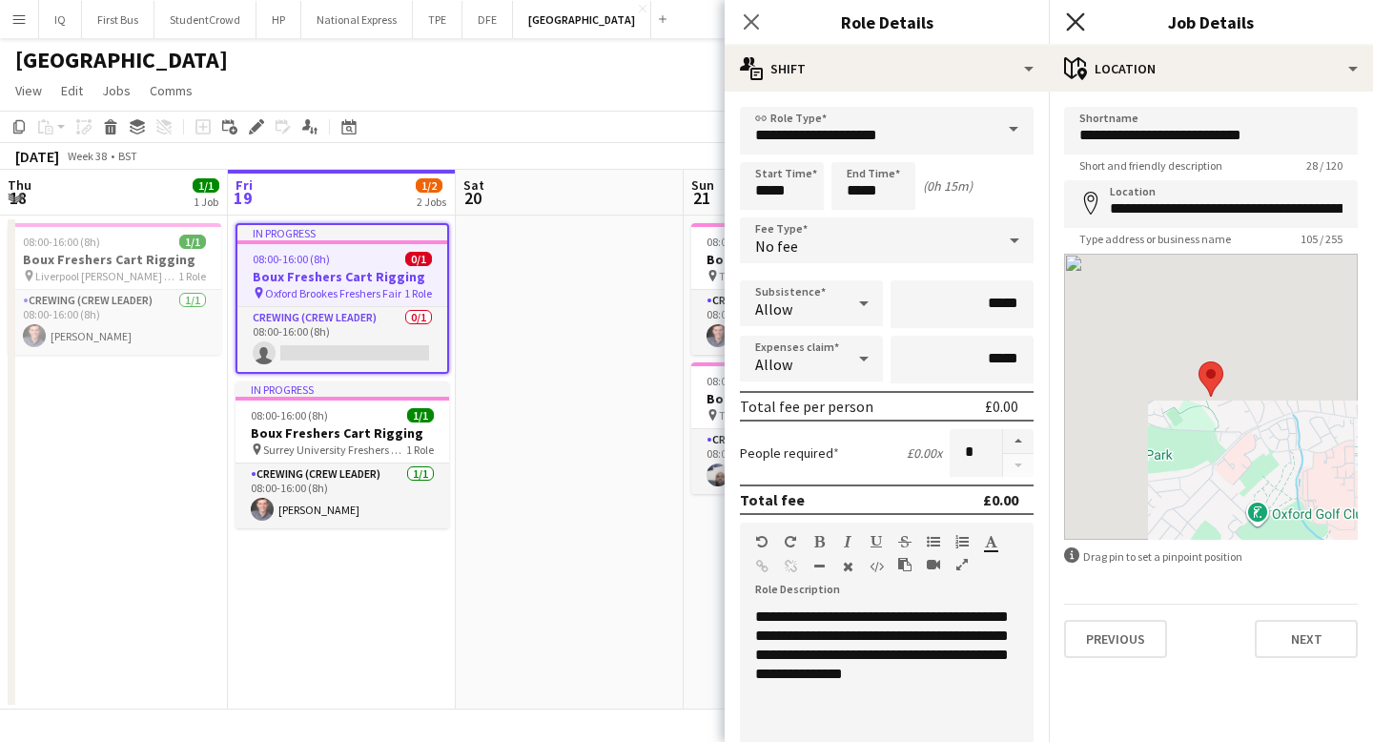
click at [1073, 29] on icon "Close pop-in" at bounding box center [1075, 21] width 18 height 18
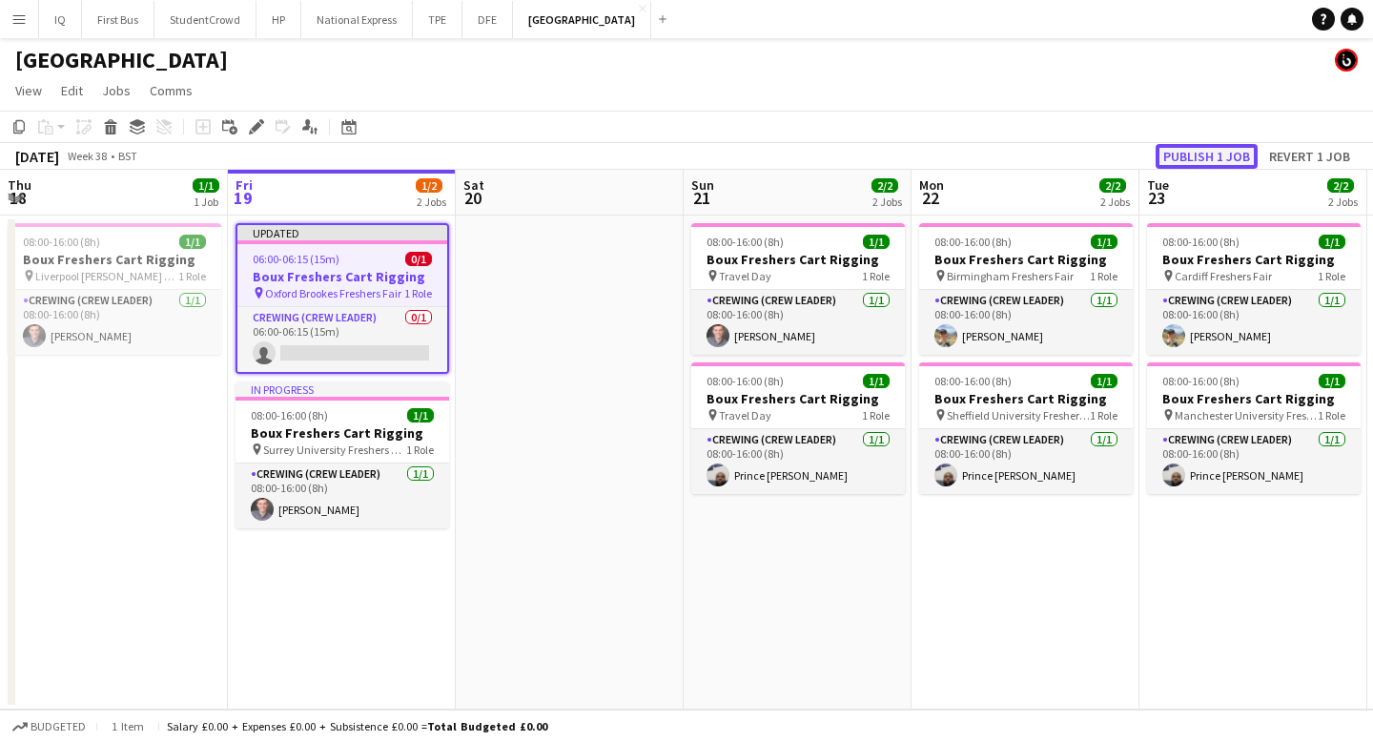
click at [1196, 159] on button "Publish 1 job" at bounding box center [1206, 156] width 102 height 25
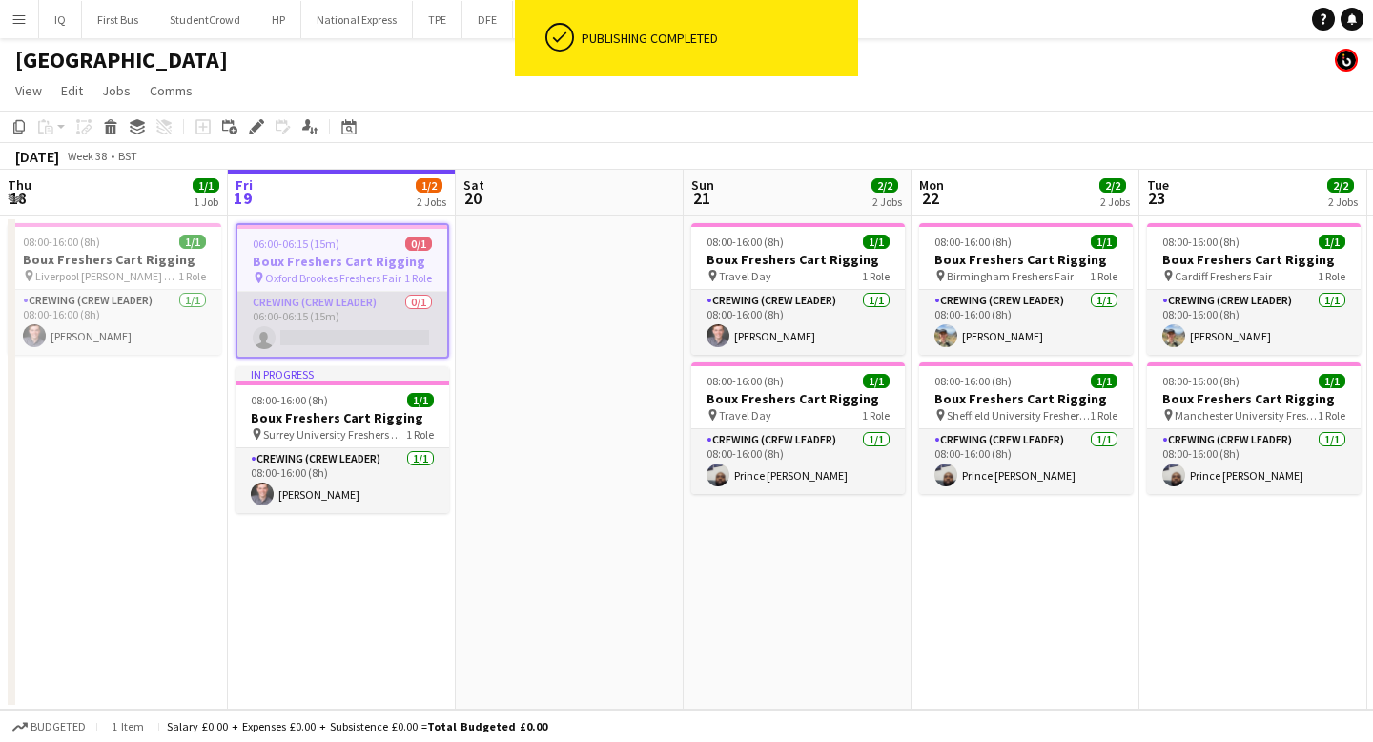
click at [353, 339] on app-card-role "Crewing (Crew Leader) 0/1 06:00-06:15 (15m) single-neutral-actions" at bounding box center [342, 324] width 210 height 65
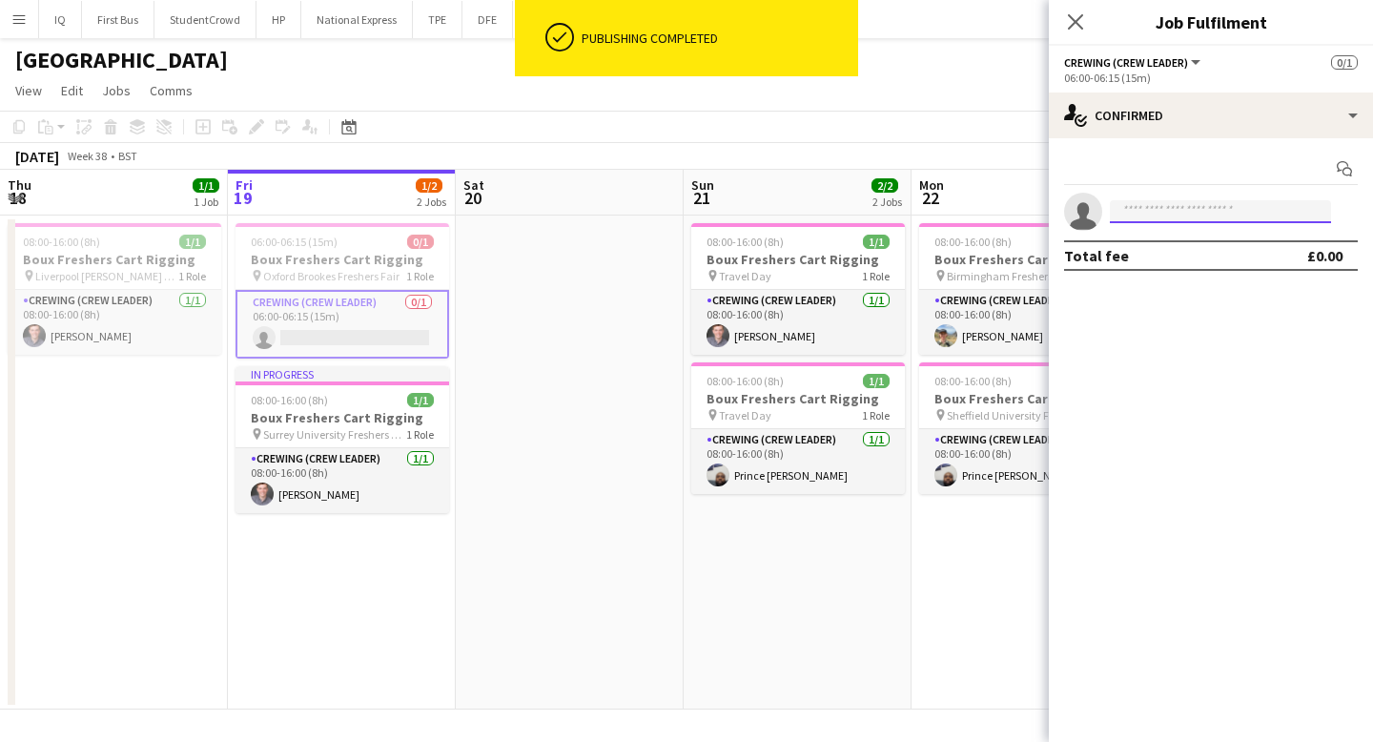
click at [1220, 204] on input at bounding box center [1219, 211] width 221 height 23
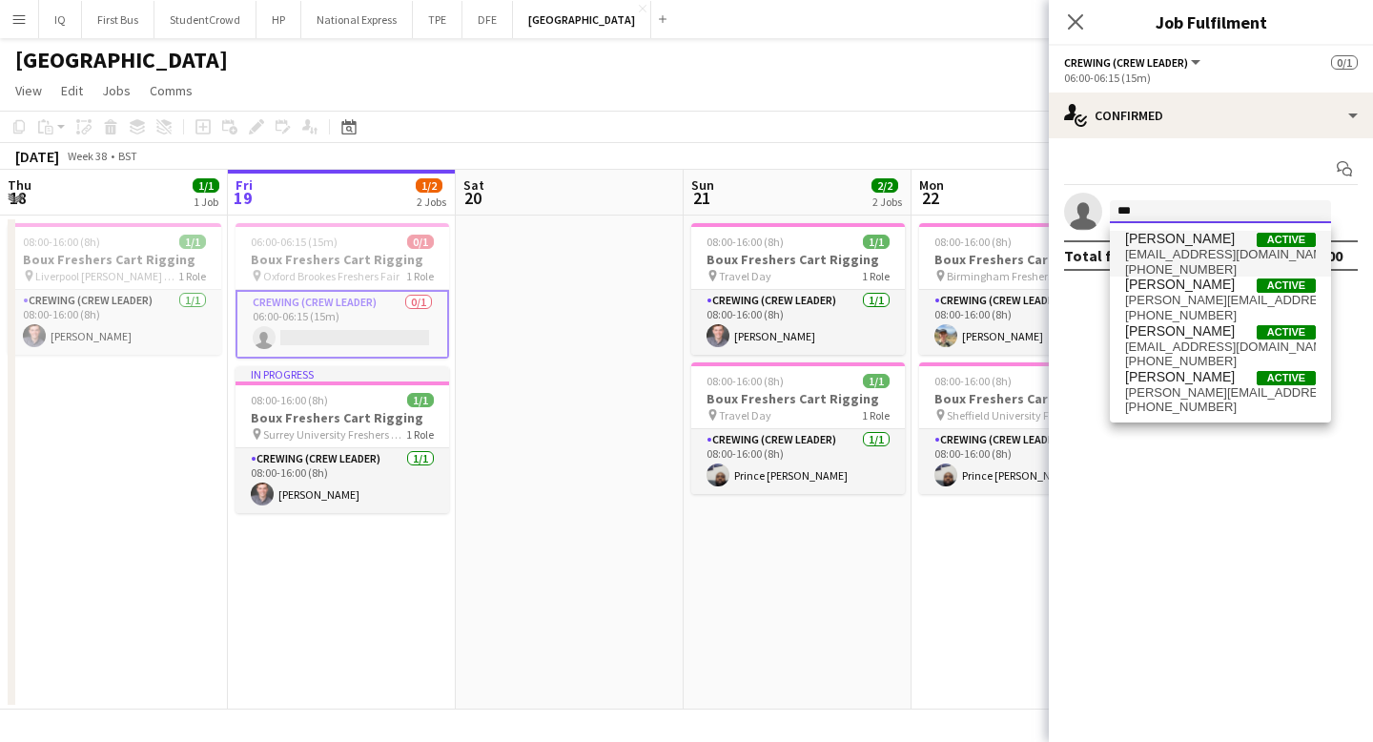
type input "***"
click at [1205, 252] on span "[EMAIL_ADDRESS][DOMAIN_NAME]" at bounding box center [1220, 254] width 191 height 15
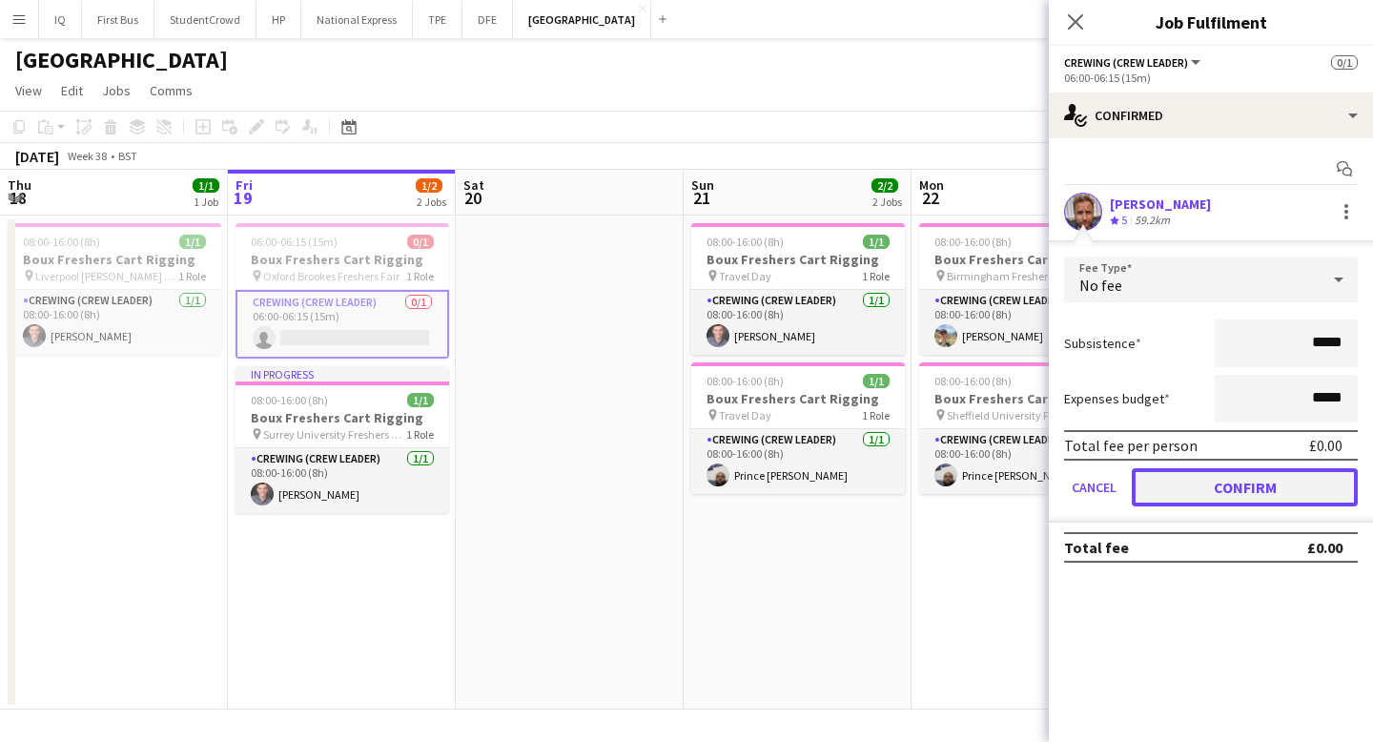
click at [1240, 493] on button "Confirm" at bounding box center [1244, 487] width 226 height 38
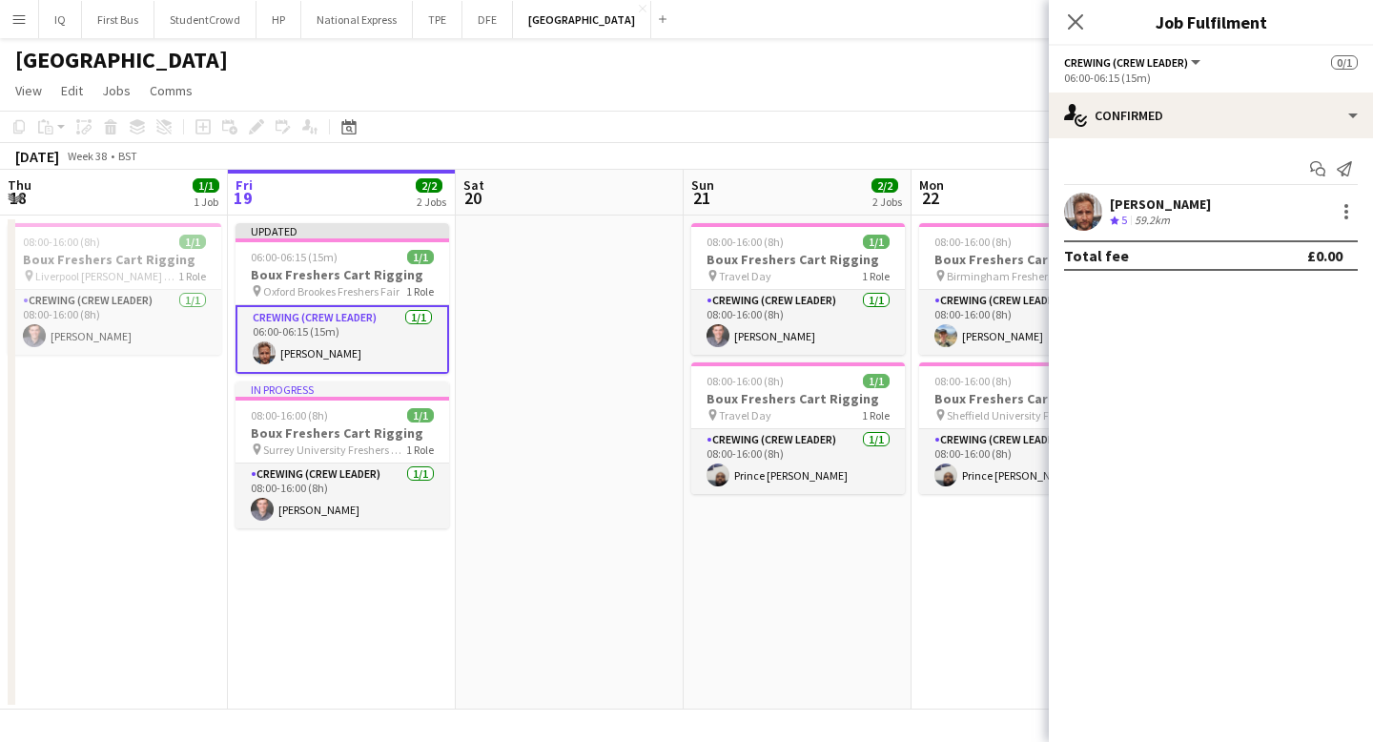
click at [1064, 35] on div "Close pop-in" at bounding box center [1074, 22] width 53 height 44
click at [1068, 25] on icon "Close pop-in" at bounding box center [1075, 21] width 18 height 18
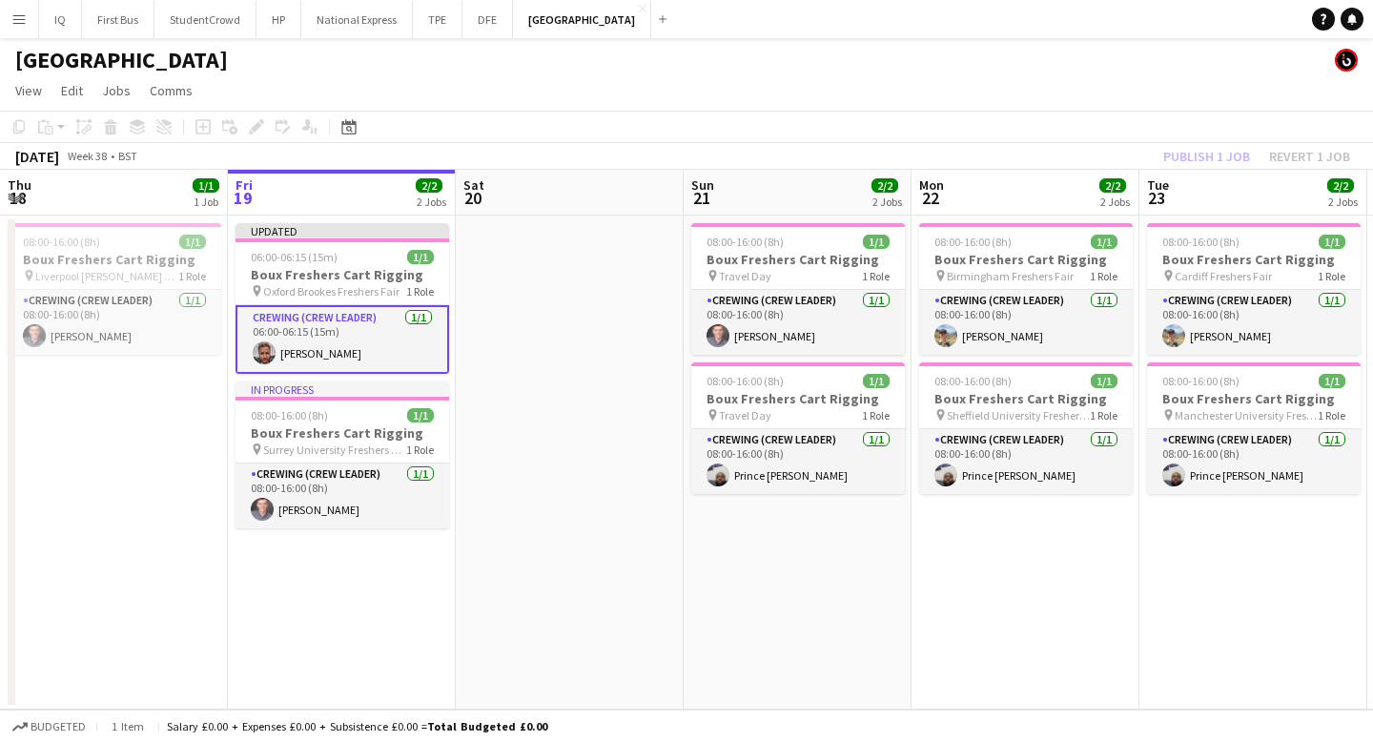
click at [1212, 123] on app-toolbar "Copy Paste Paste Command V Paste with crew Command Shift V Paste linked Job [GE…" at bounding box center [686, 127] width 1373 height 32
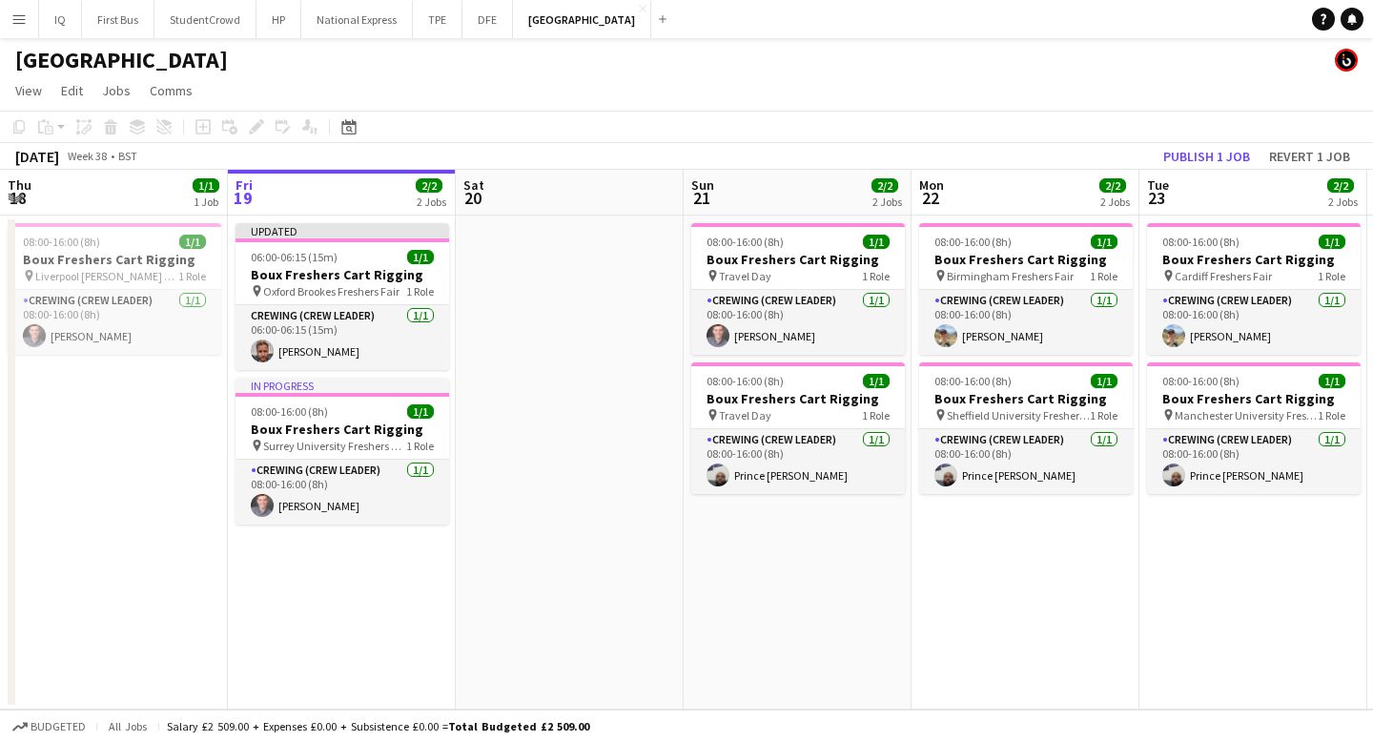
click at [1208, 173] on app-board-header-date "Tue 23 2/2 2 Jobs" at bounding box center [1253, 193] width 228 height 46
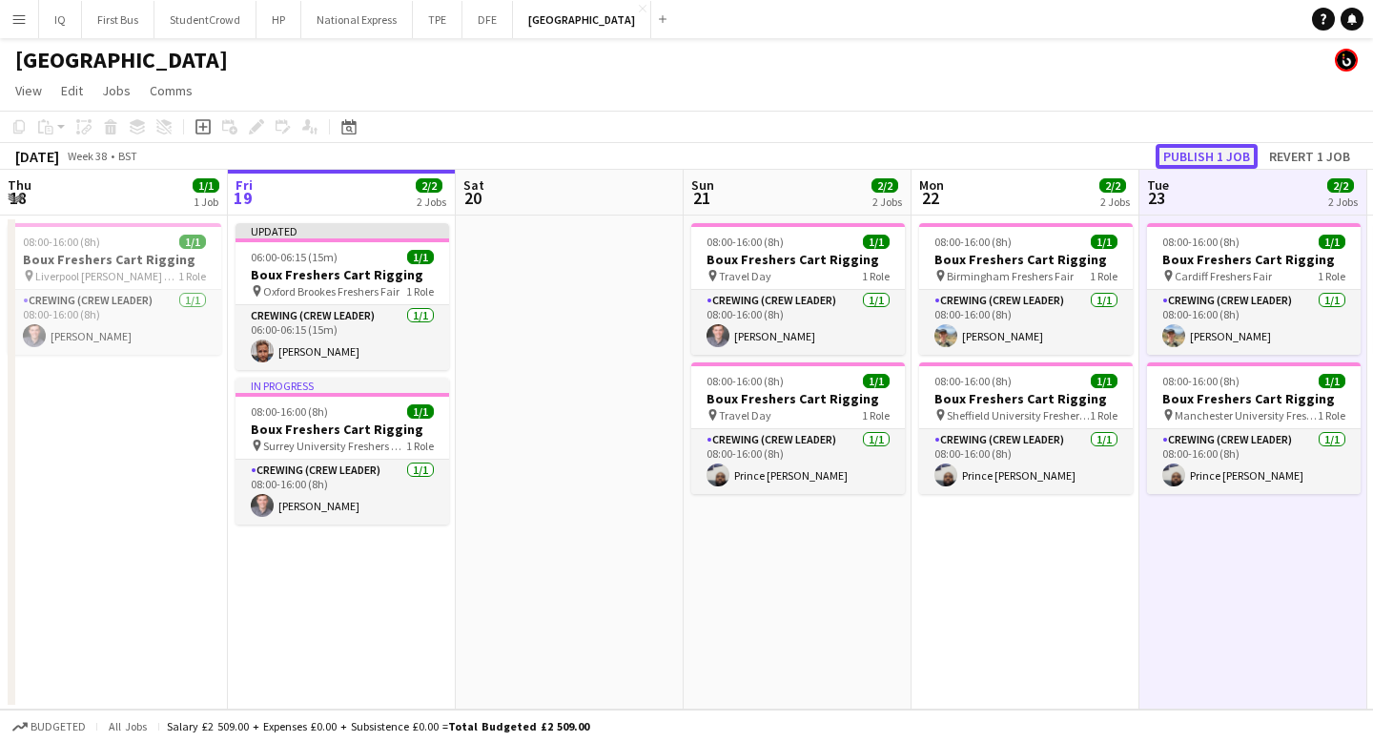
click at [1196, 152] on button "Publish 1 job" at bounding box center [1206, 156] width 102 height 25
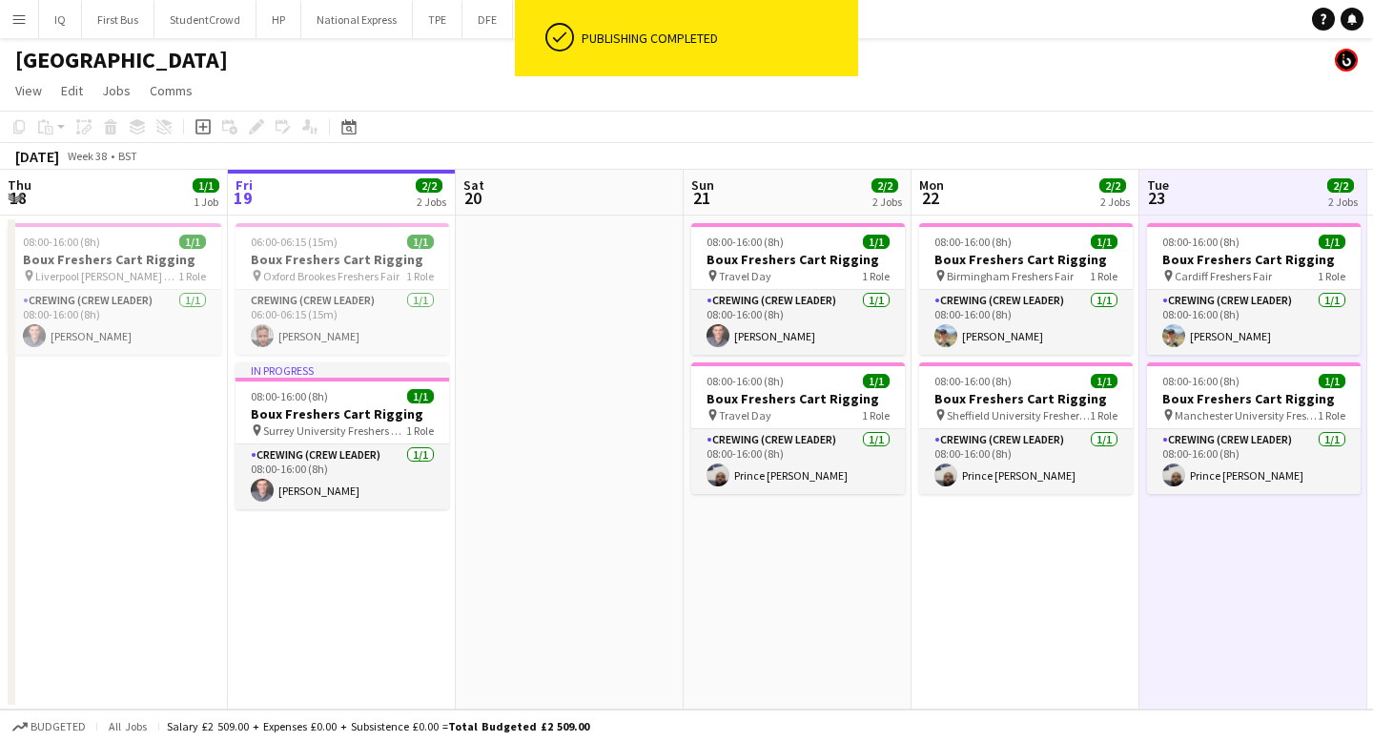
click at [571, 393] on app-date-cell at bounding box center [570, 462] width 228 height 494
